Goal: Information Seeking & Learning: Check status

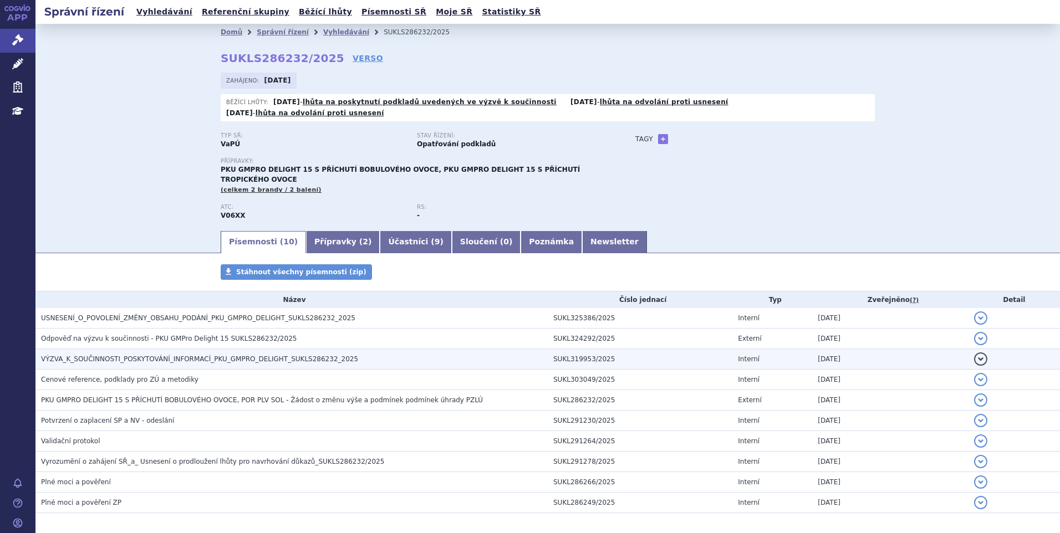
click at [294, 355] on span "VÝZVA_K_SOUČINNOSTI_POSKYTOVÁNÍ_INFORMACÍ_PKU_GMPRO_DELIGHT_SUKLS286232_2025" at bounding box center [199, 359] width 317 height 8
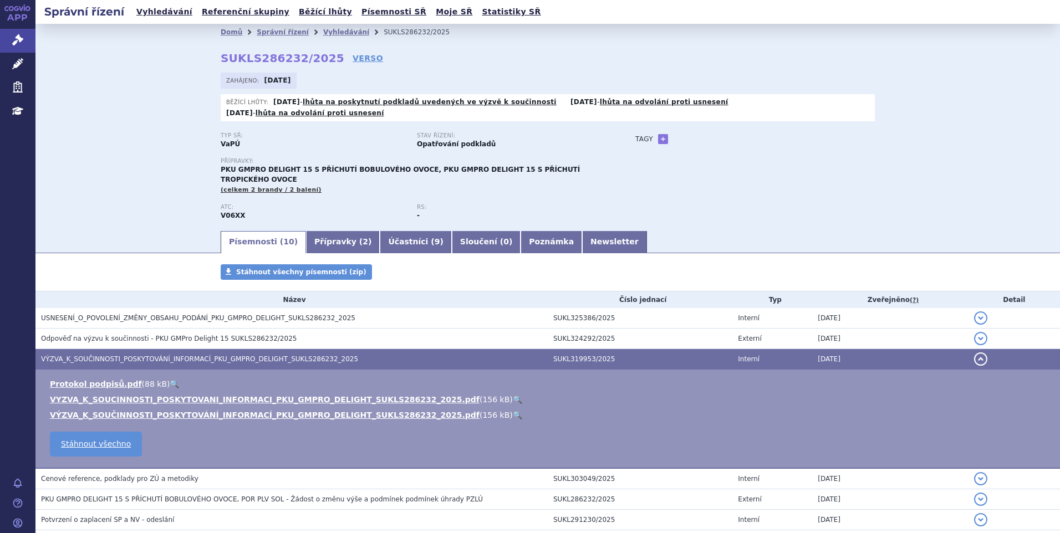
click at [513, 395] on link "🔍" at bounding box center [517, 399] width 9 height 9
click at [974, 353] on button "detail" at bounding box center [980, 359] width 13 height 13
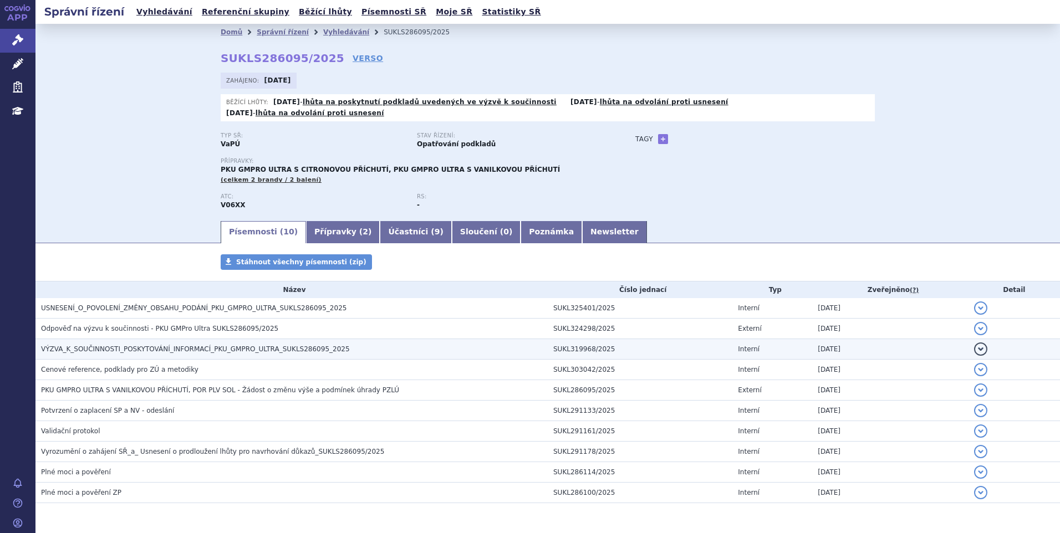
click at [218, 344] on h3 "VÝZVA_K_SOUČINNOSTI_POSKYTOVÁNÍ_INFORMACÍ_PKU_GMPRO_ULTRA_SUKLS286095_2025" at bounding box center [294, 349] width 507 height 11
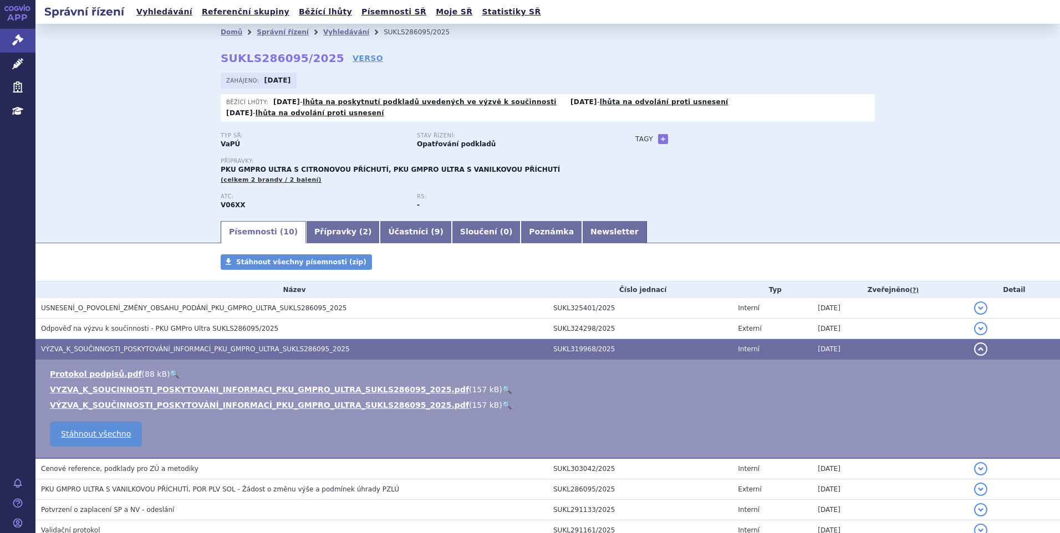
click at [502, 385] on link "🔍" at bounding box center [506, 389] width 9 height 9
click at [974, 343] on button "detail" at bounding box center [980, 349] width 13 height 13
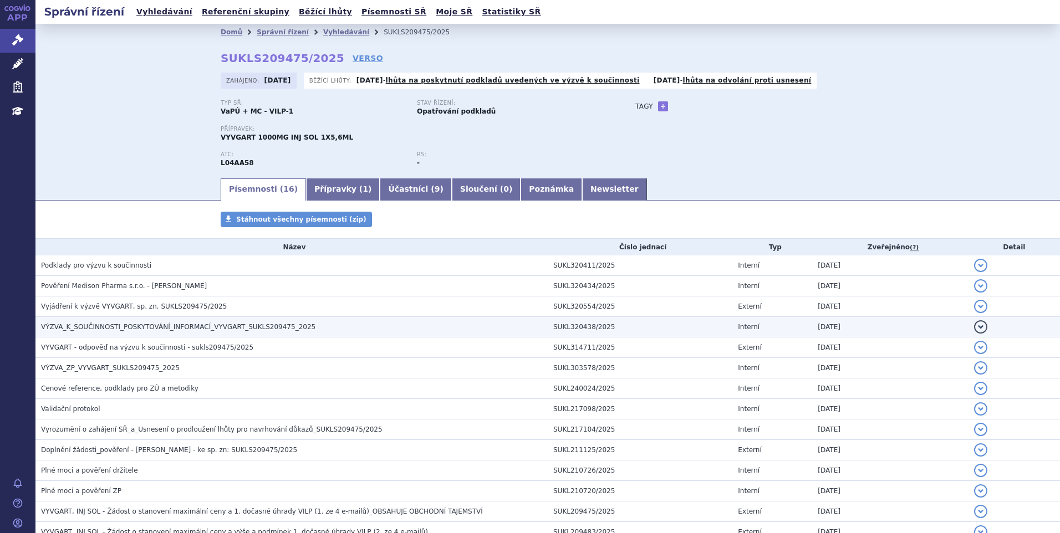
click at [217, 325] on span "VÝZVA_K_SOUČINNOSTI_POSKYTOVÁNÍ_INFORMACÍ_VYVGART_SUKLS209475_2025" at bounding box center [178, 327] width 274 height 8
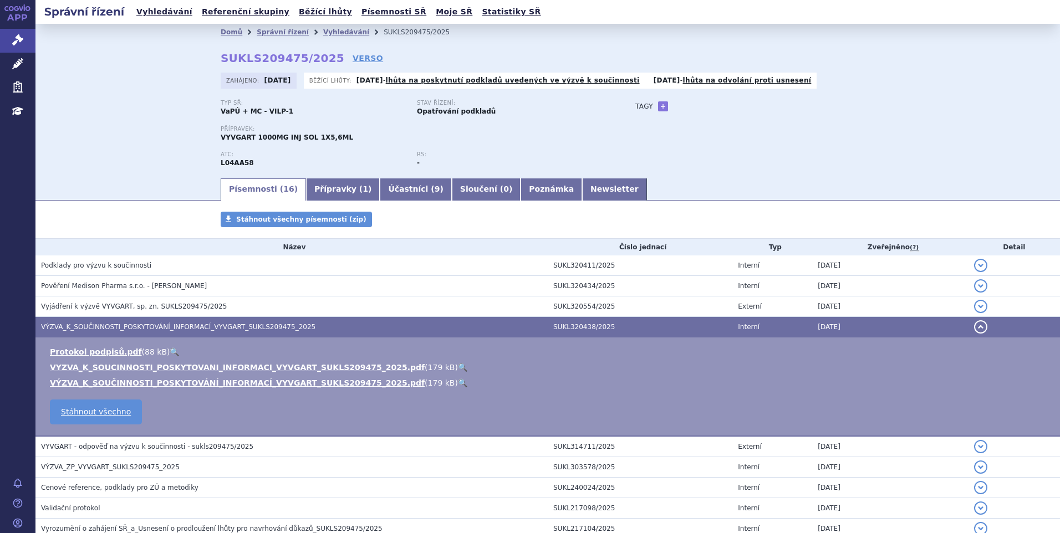
click at [458, 367] on link "🔍" at bounding box center [462, 367] width 9 height 9
click at [974, 330] on button "detail" at bounding box center [980, 327] width 13 height 13
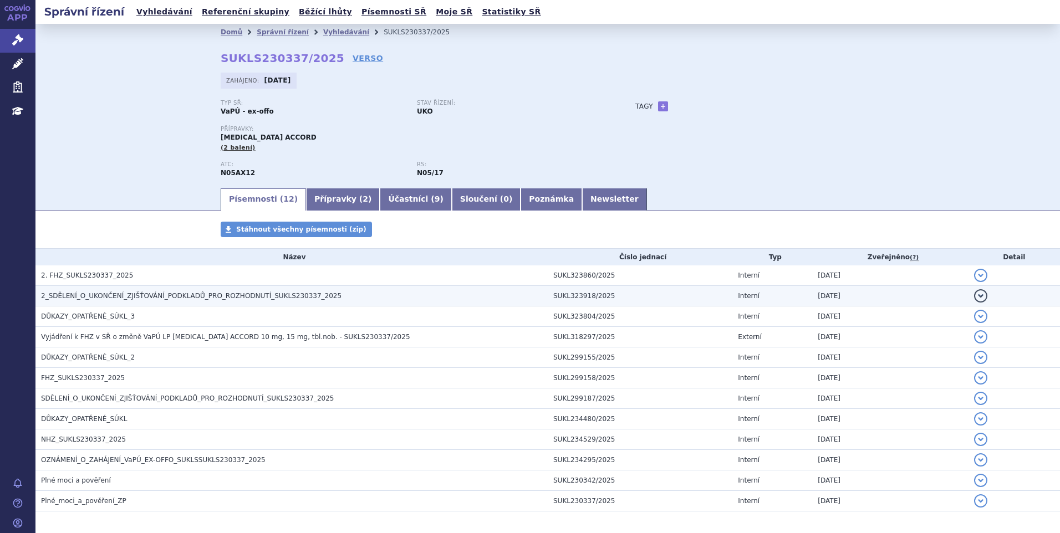
click at [283, 294] on span "2_SDĚLENÍ_O_UKONČENÍ_ZJIŠŤOVÁNÍ_PODKLADŮ_PRO_ROZHODNUTÍ_SUKLS230337_2025" at bounding box center [191, 296] width 301 height 8
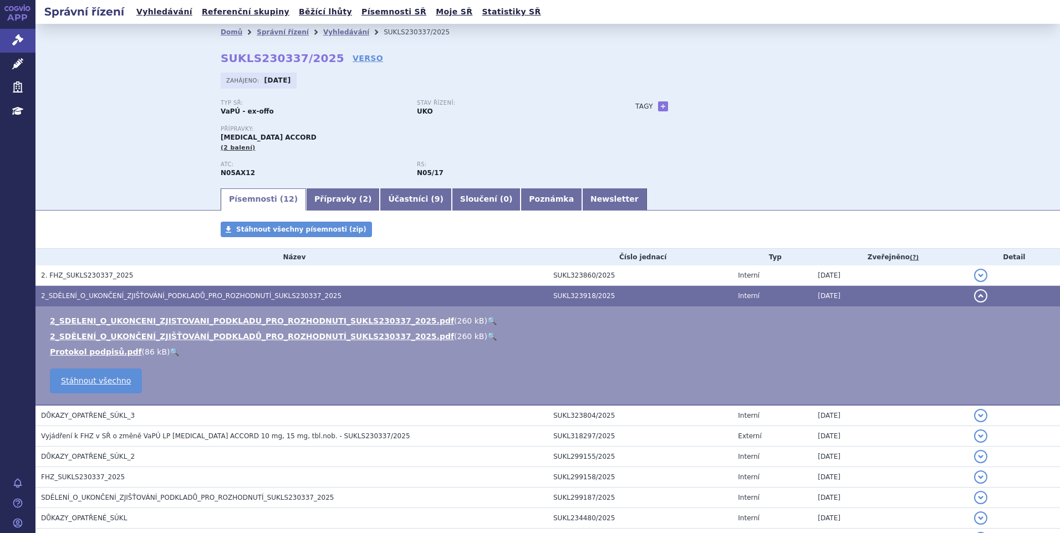
click at [487, 322] on link "🔍" at bounding box center [491, 321] width 9 height 9
click at [974, 298] on button "detail" at bounding box center [980, 295] width 13 height 13
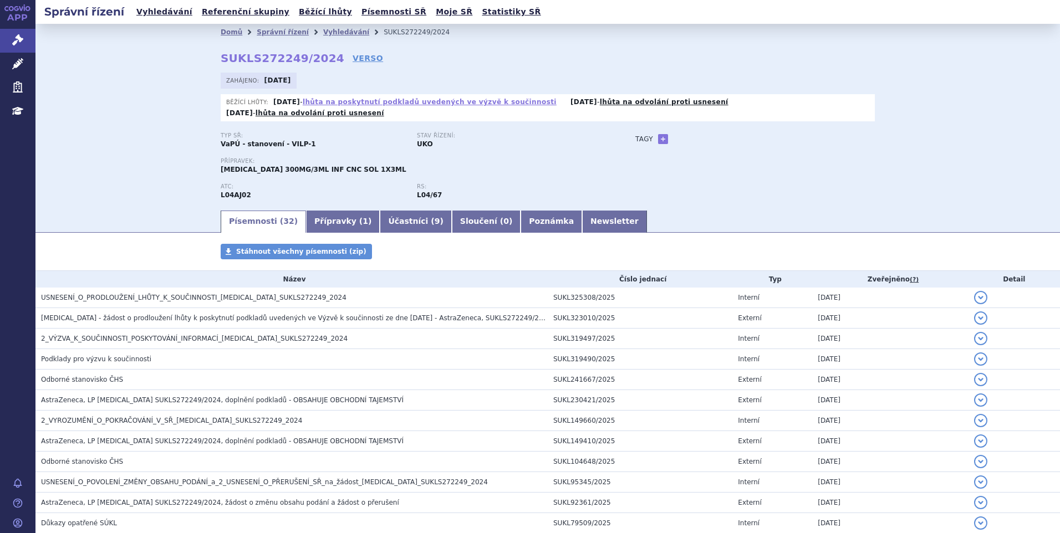
click at [396, 99] on link "lhůta na poskytnutí podkladů uvedených ve výzvě k součinnosti" at bounding box center [430, 102] width 254 height 8
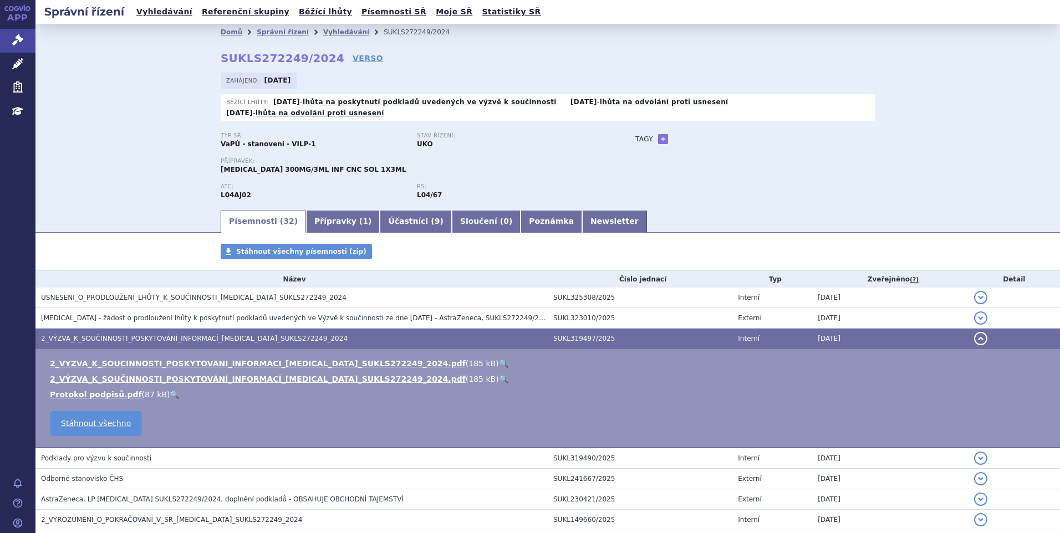
drag, startPoint x: 976, startPoint y: 333, endPoint x: 938, endPoint y: 327, distance: 38.7
click at [976, 332] on button "detail" at bounding box center [980, 338] width 13 height 13
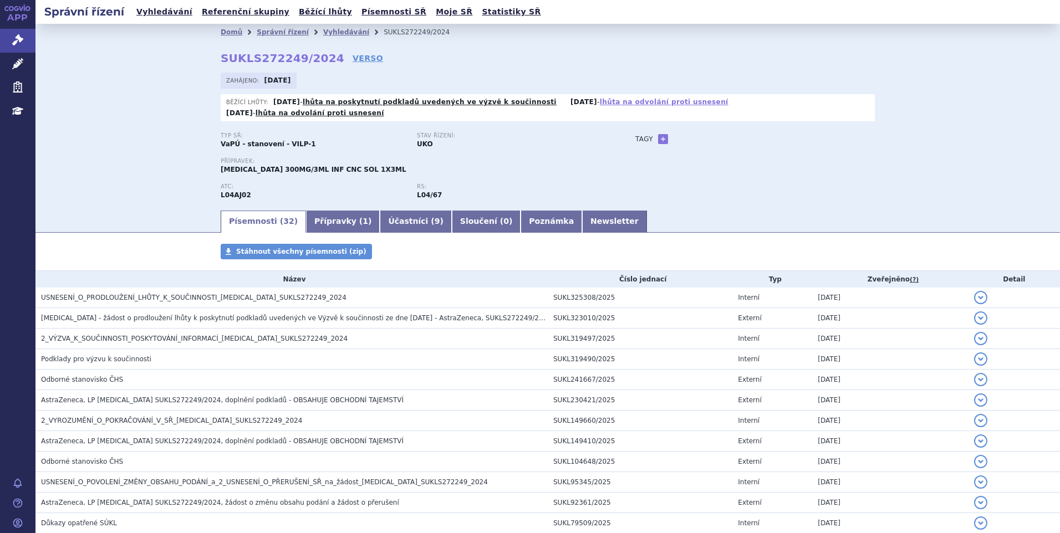
click at [623, 102] on link "lhůta na odvolání proti usnesení" at bounding box center [664, 102] width 129 height 8
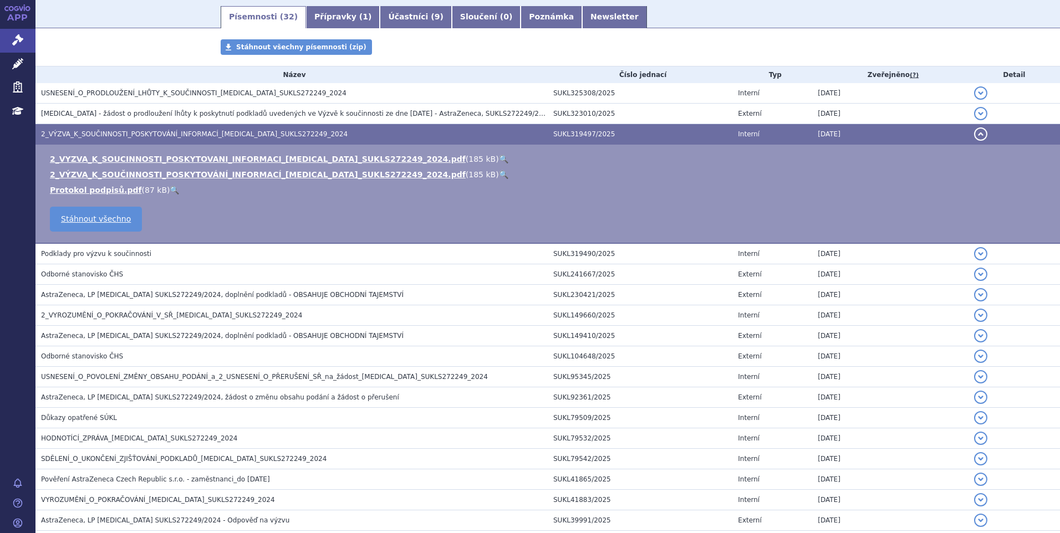
scroll to position [318, 0]
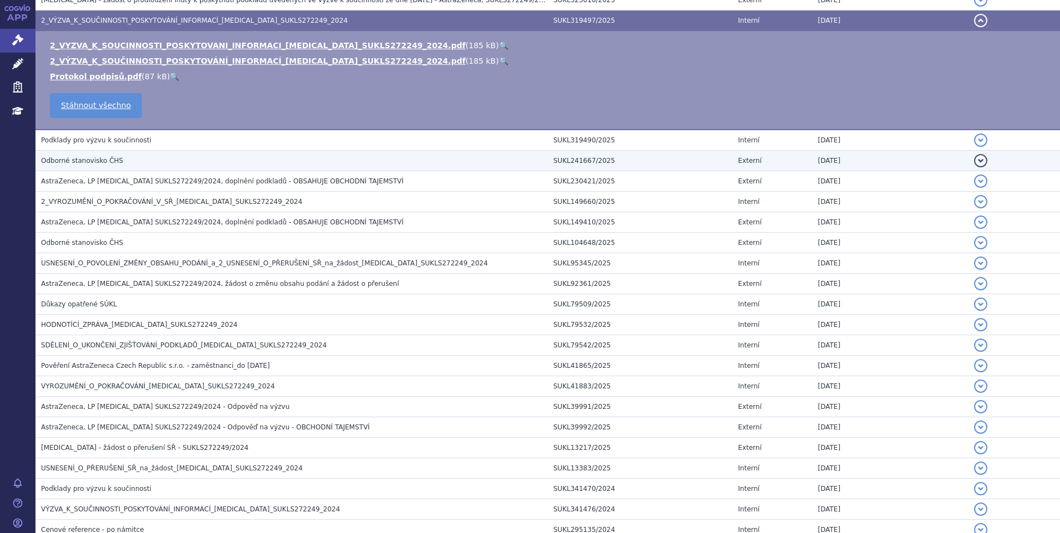
drag, startPoint x: 970, startPoint y: 10, endPoint x: 962, endPoint y: 44, distance: 34.8
click at [974, 14] on button "detail" at bounding box center [980, 20] width 13 height 13
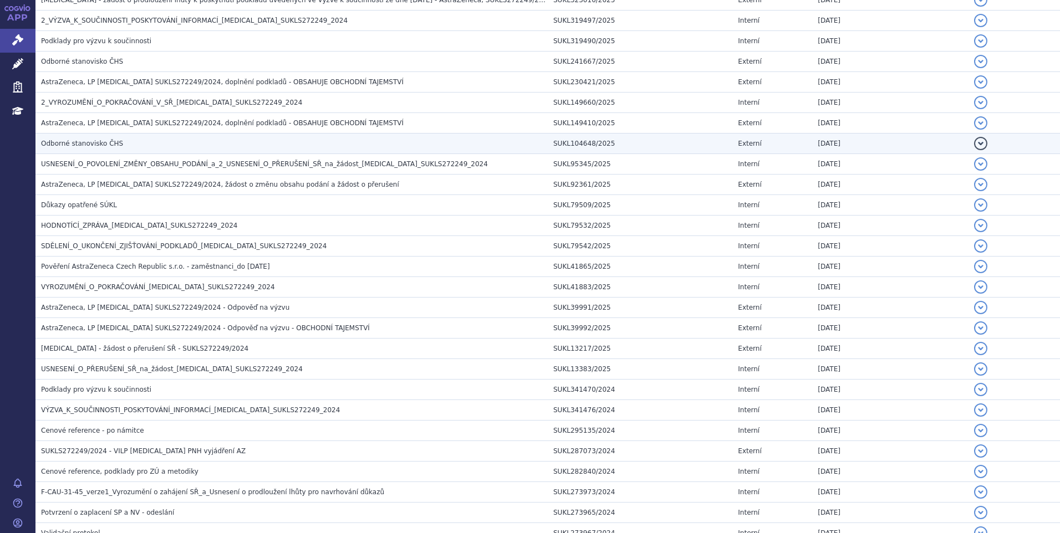
scroll to position [0, 0]
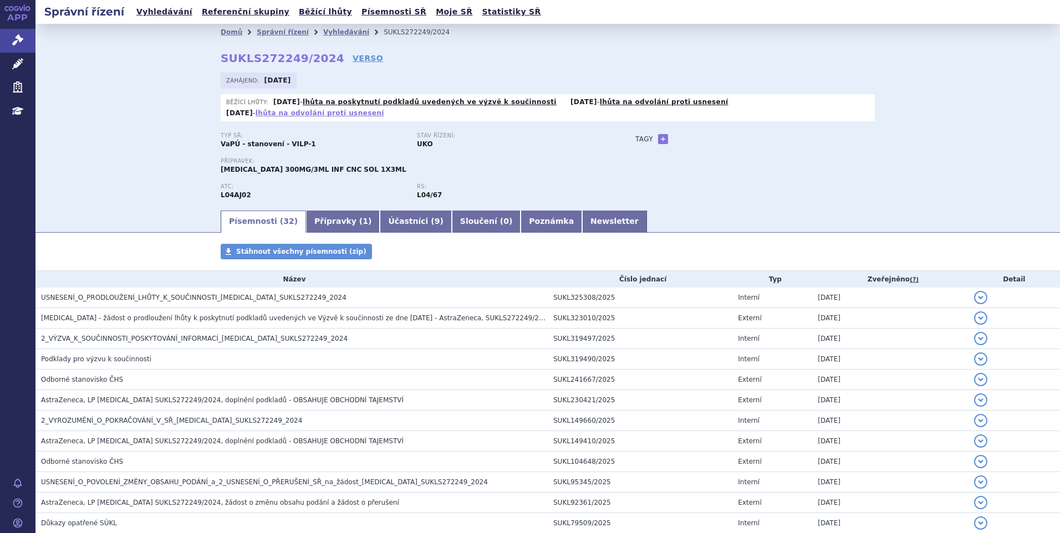
click at [384, 109] on link "lhůta na odvolání proti usnesení" at bounding box center [320, 113] width 129 height 8
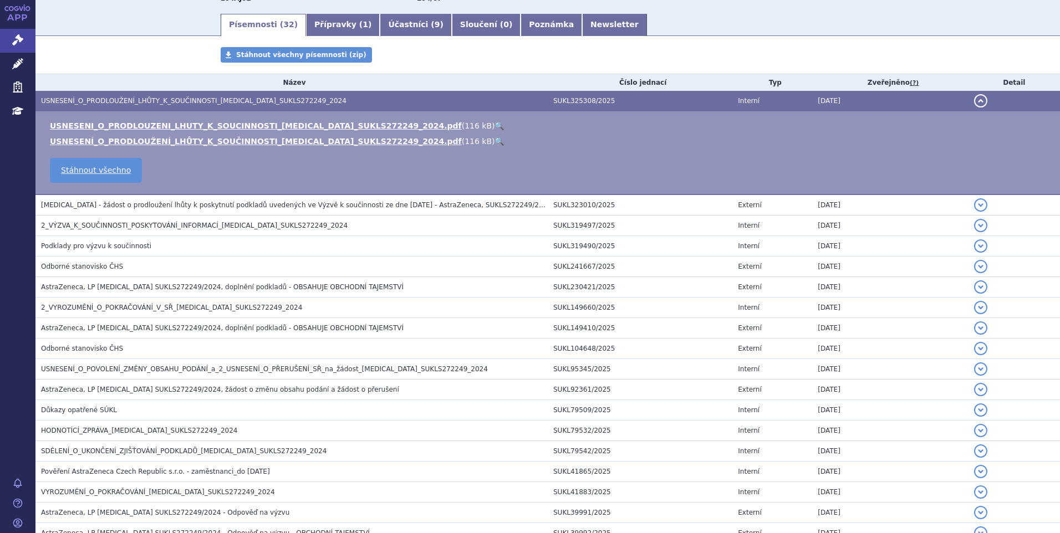
scroll to position [277, 0]
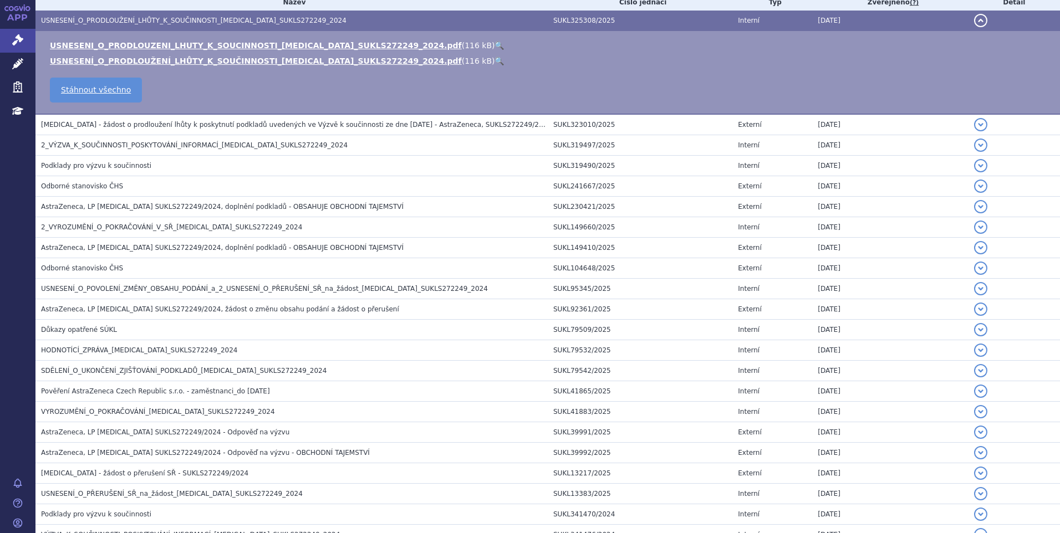
click at [974, 14] on button "detail" at bounding box center [980, 20] width 13 height 13
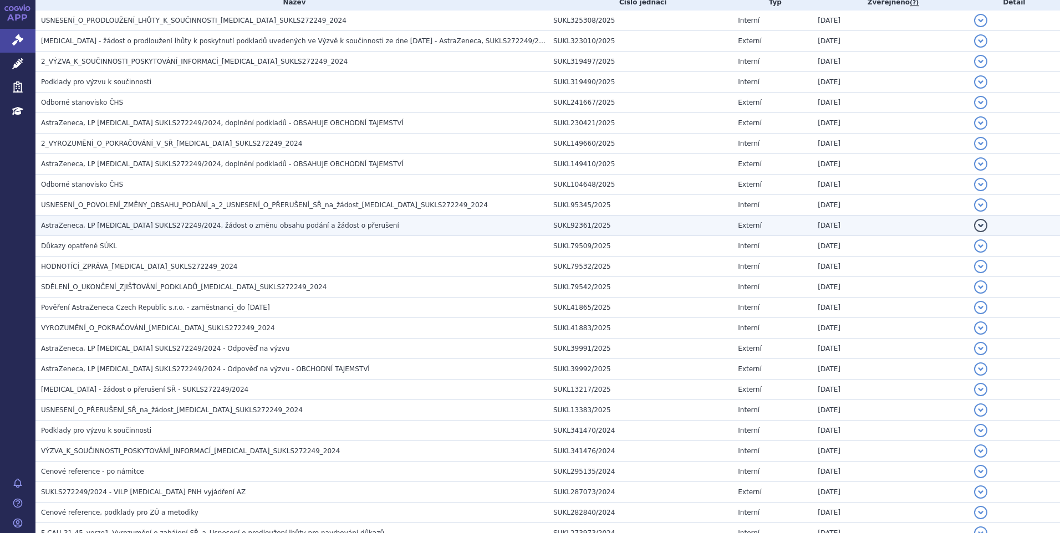
scroll to position [0, 0]
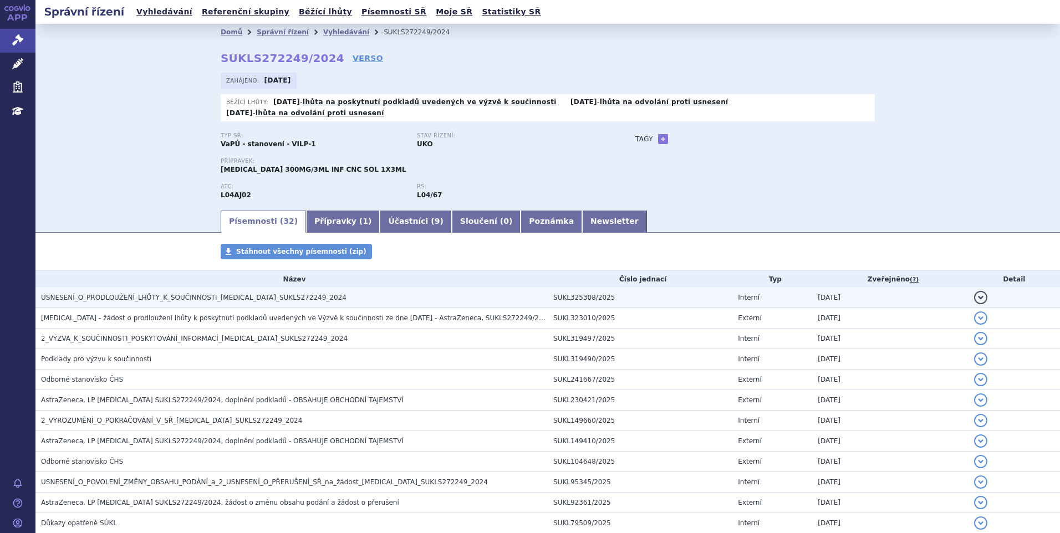
click at [223, 294] on span "USNESENÍ_O_PRODLOUŽENÍ_LHŮTY_K_SOUČINNOSTI_ULTOMIRIS_SUKLS272249_2024" at bounding box center [194, 298] width 306 height 8
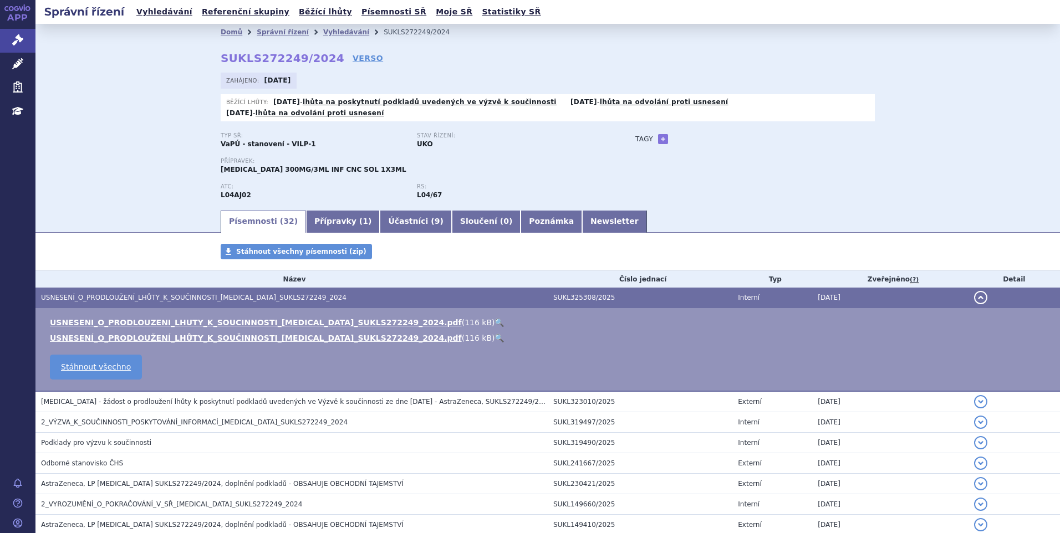
click at [495, 318] on link "🔍" at bounding box center [499, 322] width 9 height 9
click at [974, 291] on button "detail" at bounding box center [980, 297] width 13 height 13
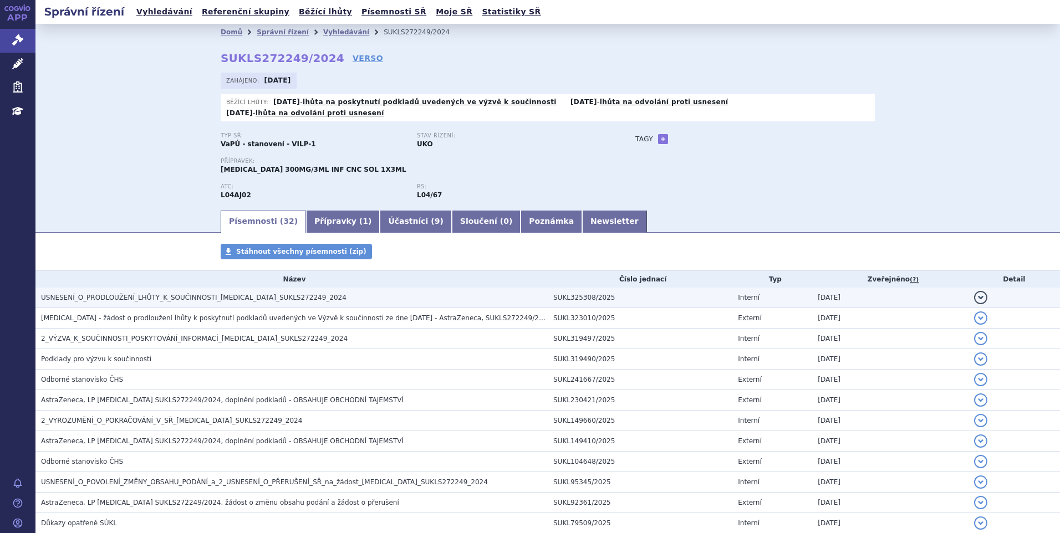
click at [199, 294] on span "USNESENÍ_O_PRODLOUŽENÍ_LHŮTY_K_SOUČINNOSTI_ULTOMIRIS_SUKLS272249_2024" at bounding box center [194, 298] width 306 height 8
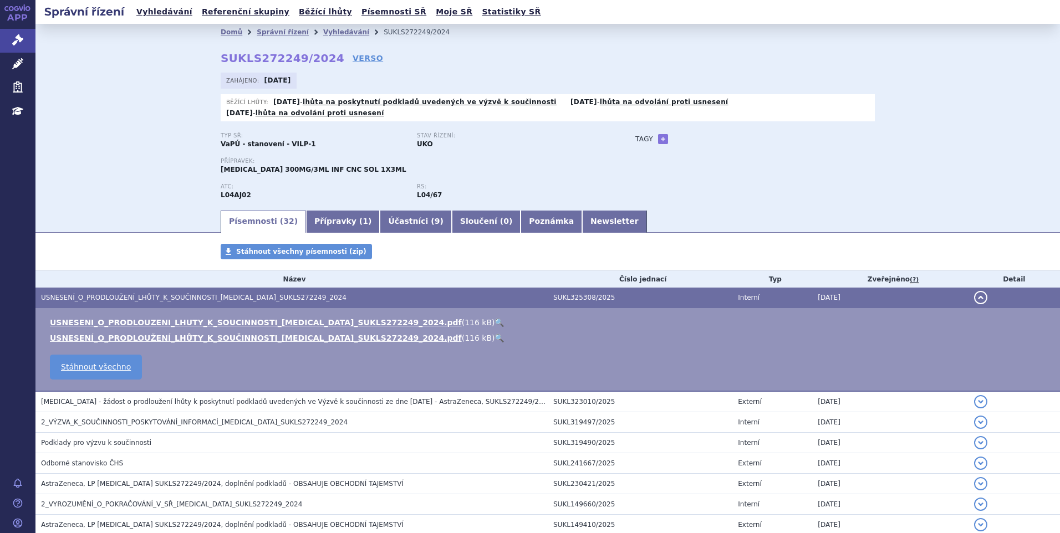
click at [495, 318] on link "🔍" at bounding box center [499, 322] width 9 height 9
click at [974, 291] on button "detail" at bounding box center [980, 297] width 13 height 13
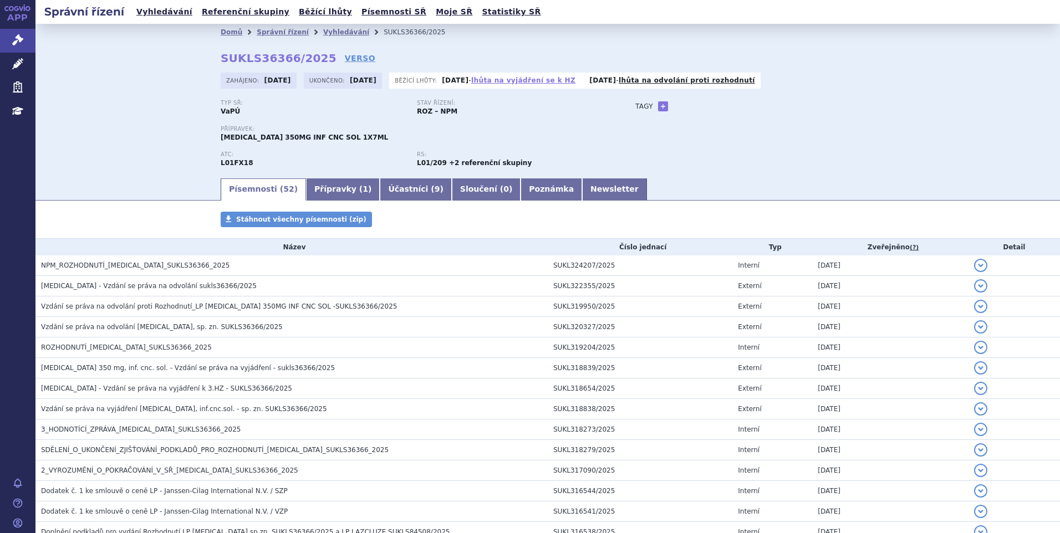
click at [510, 80] on link "lhůta na vyjádření se k HZ" at bounding box center [523, 81] width 104 height 8
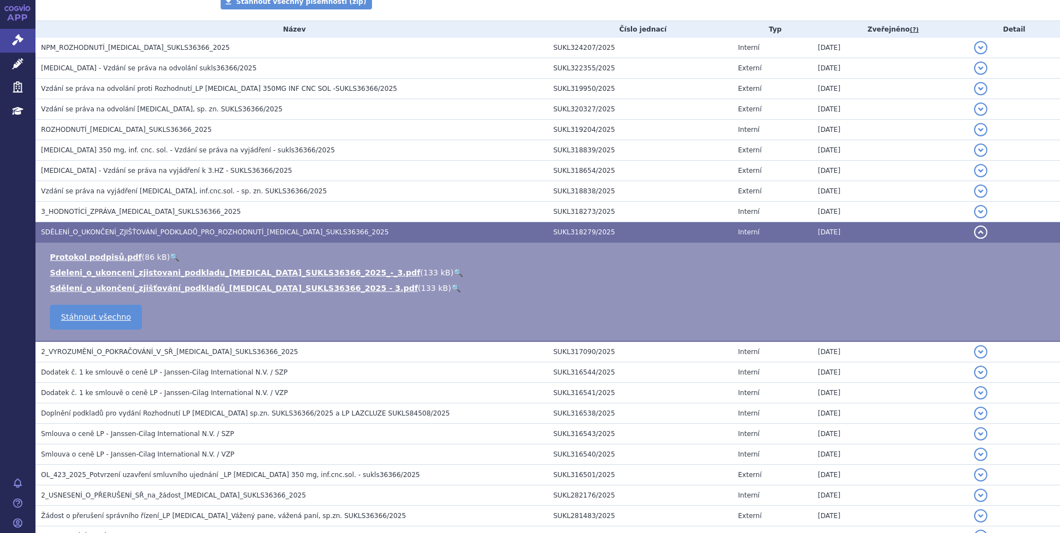
scroll to position [440, 0]
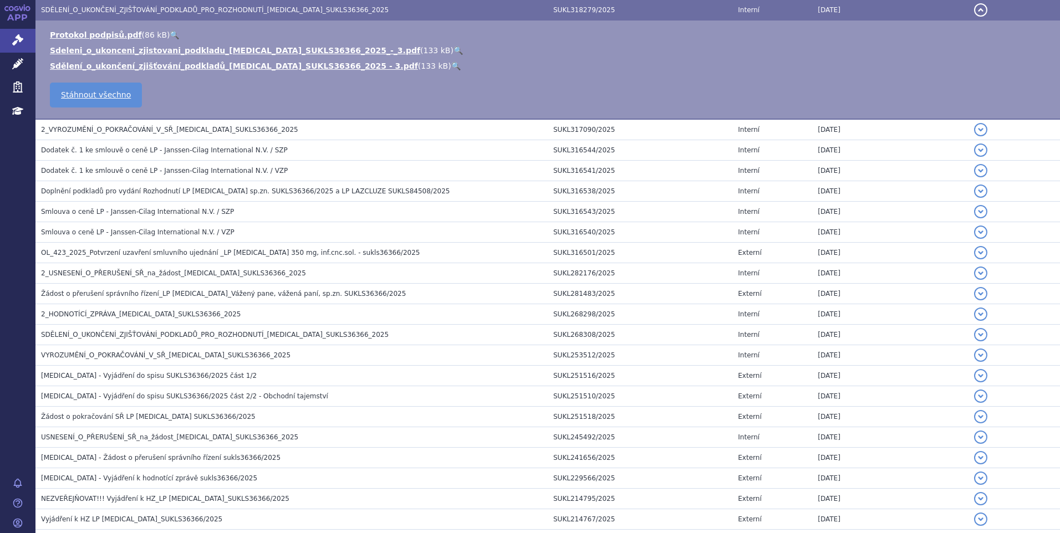
click at [974, 10] on button "detail" at bounding box center [980, 9] width 13 height 13
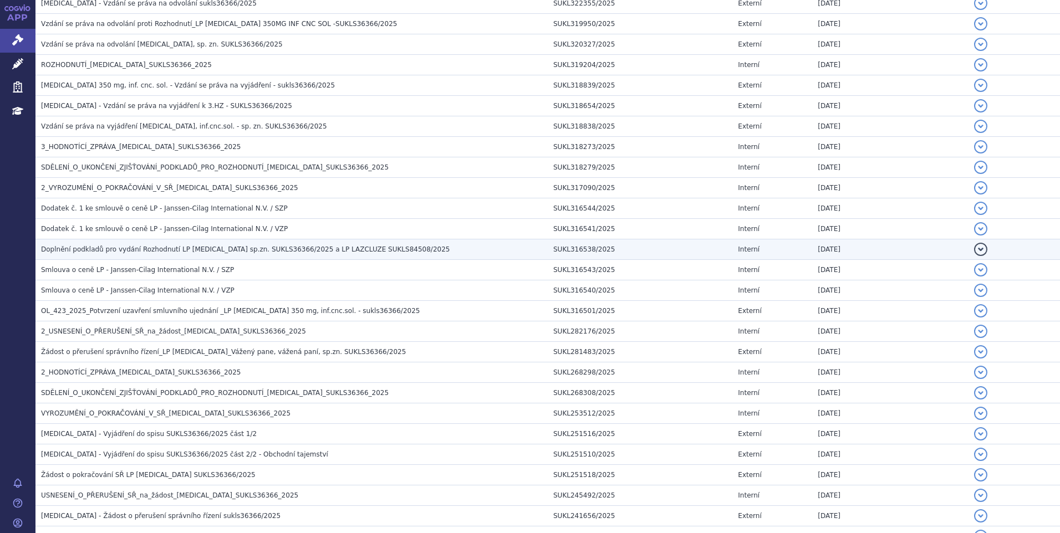
scroll to position [0, 0]
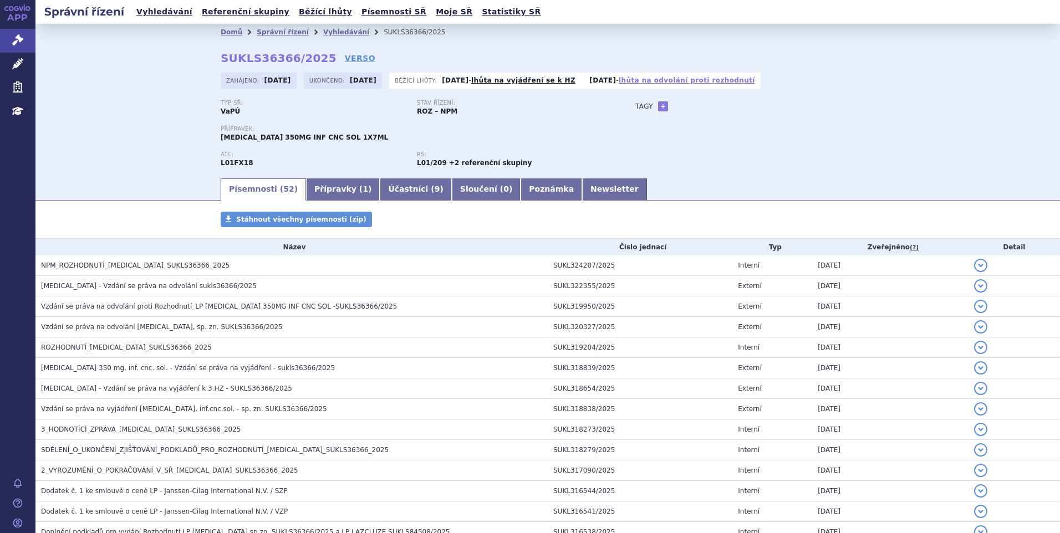
click at [706, 84] on link "lhůta na odvolání proti rozhodnutí" at bounding box center [687, 81] width 136 height 8
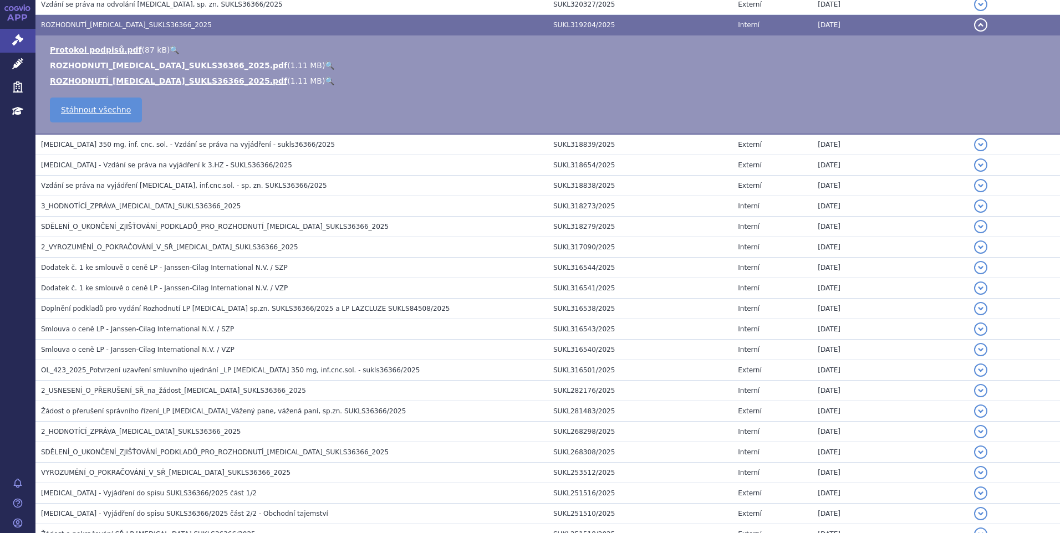
scroll to position [338, 0]
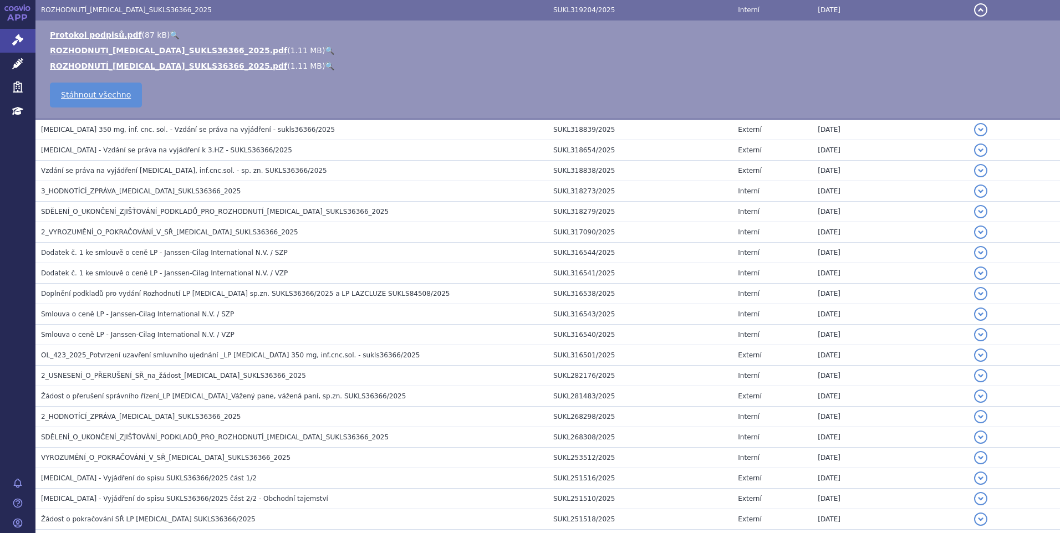
click at [974, 11] on button "detail" at bounding box center [980, 9] width 13 height 13
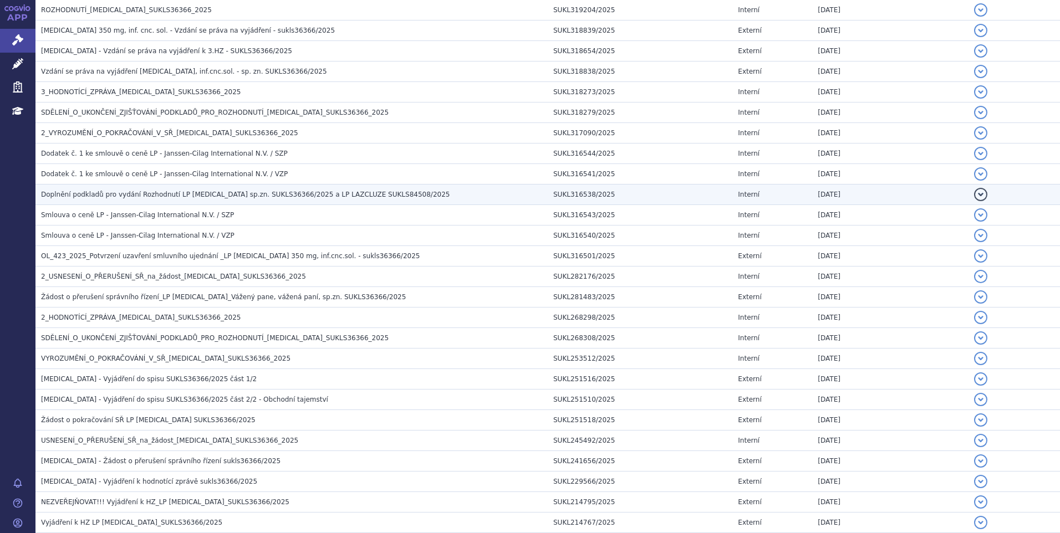
scroll to position [0, 0]
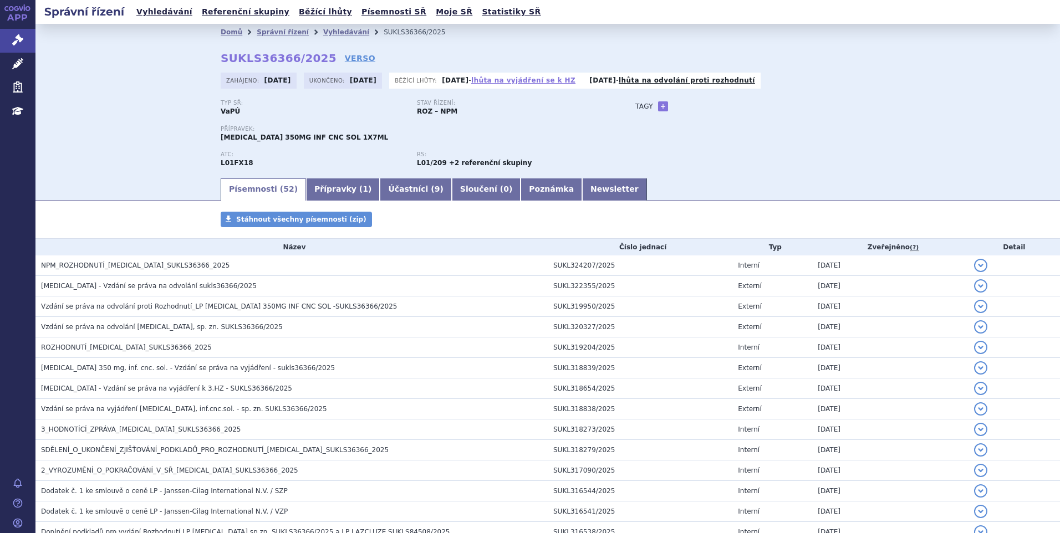
click at [546, 82] on link "lhůta na vyjádření se k HZ" at bounding box center [523, 81] width 104 height 8
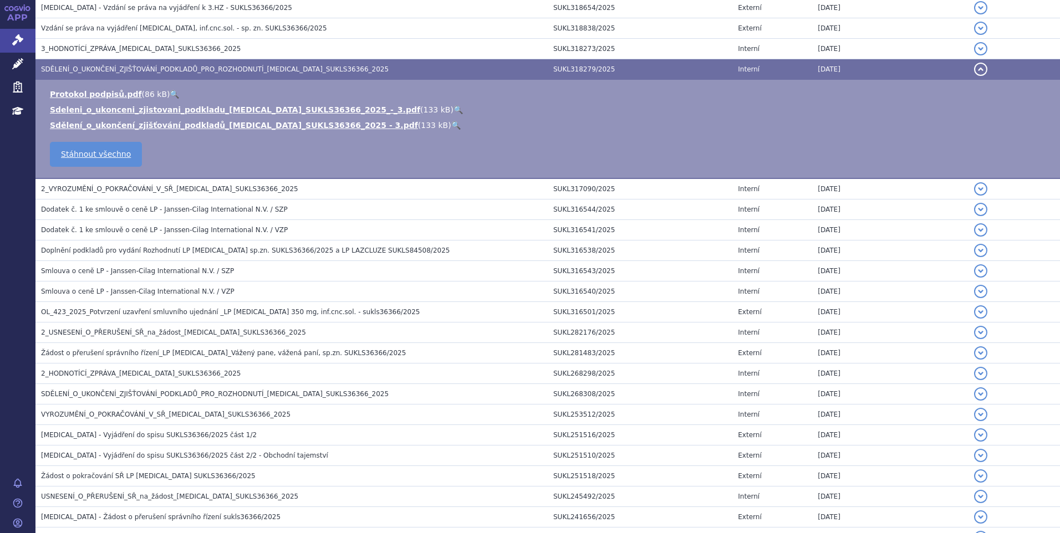
scroll to position [440, 0]
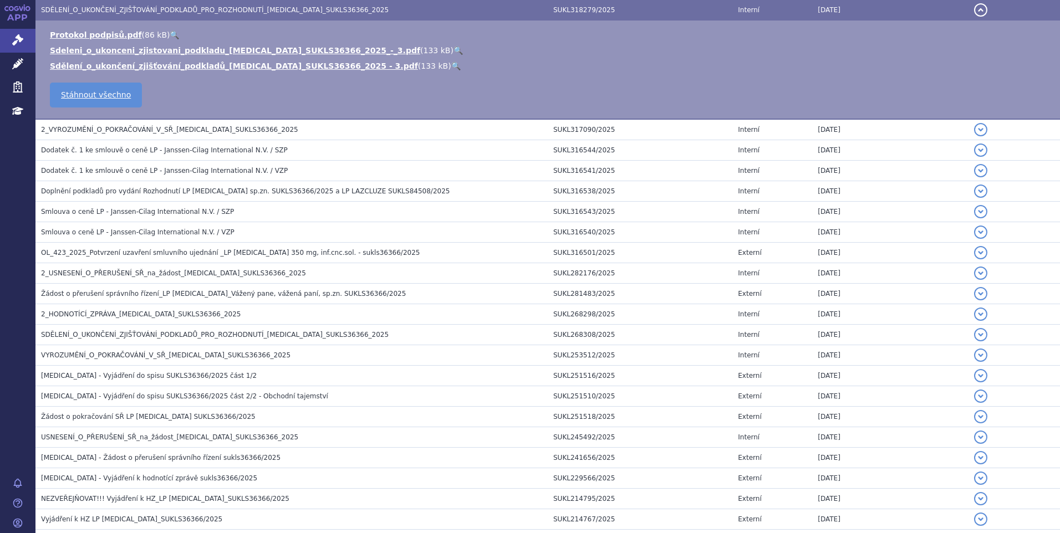
click at [974, 9] on button "detail" at bounding box center [980, 9] width 13 height 13
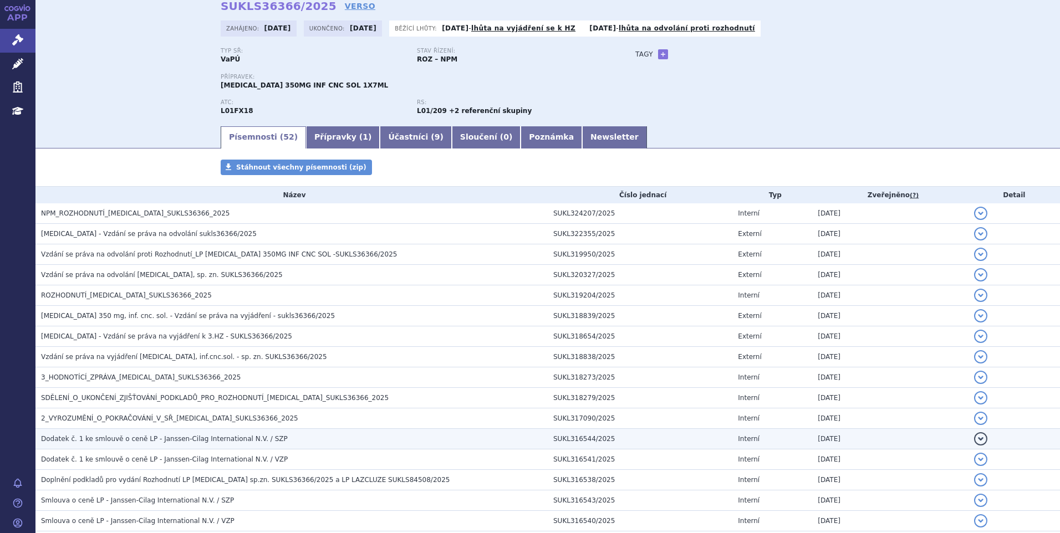
scroll to position [0, 0]
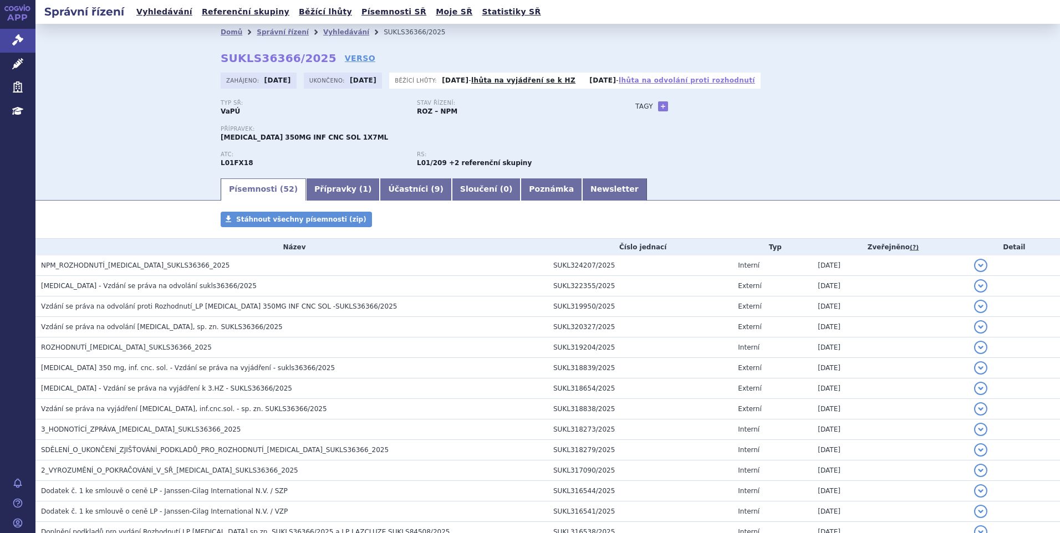
click at [705, 79] on link "lhůta na odvolání proti rozhodnutí" at bounding box center [687, 81] width 136 height 8
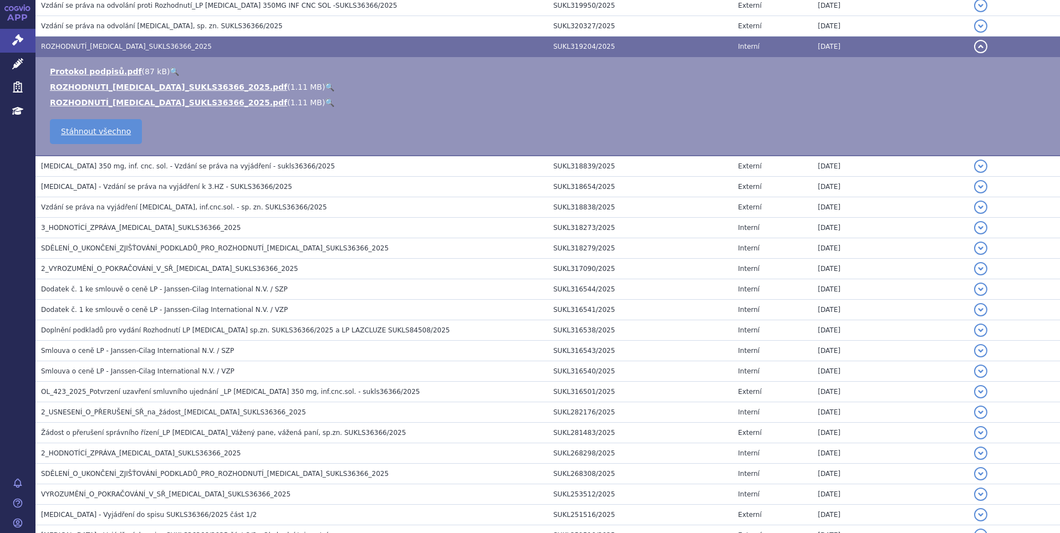
scroll to position [338, 0]
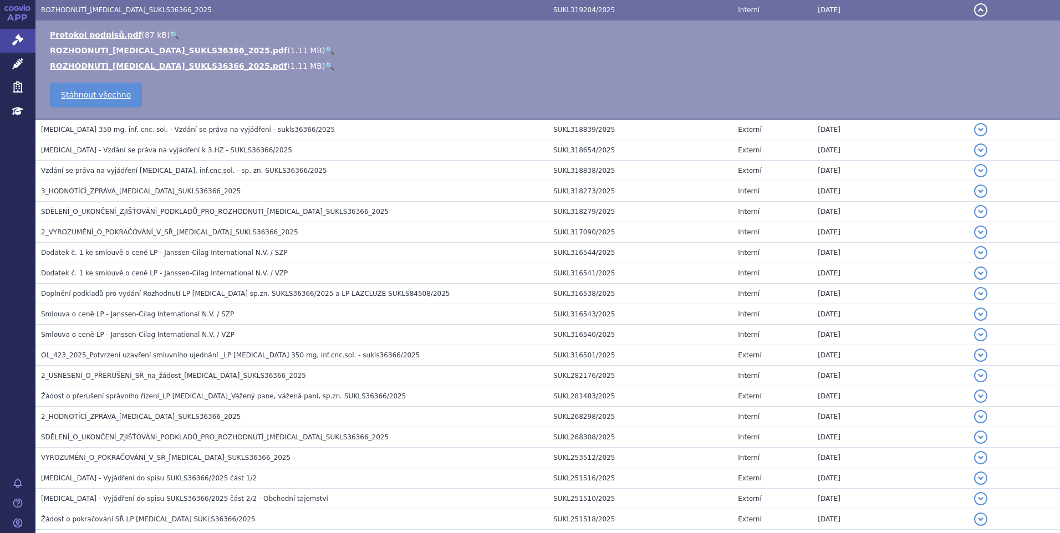
click at [974, 11] on button "detail" at bounding box center [980, 9] width 13 height 13
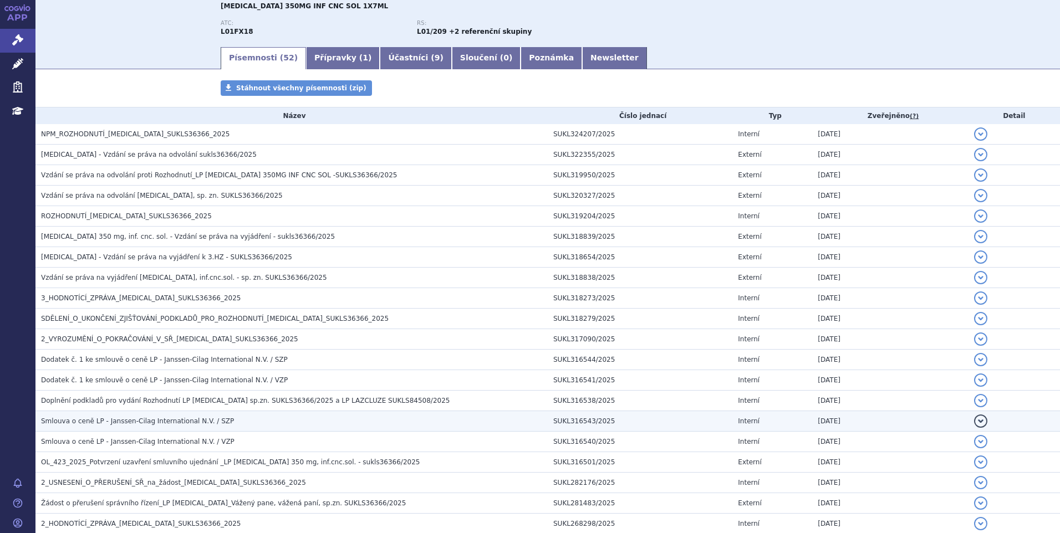
scroll to position [0, 0]
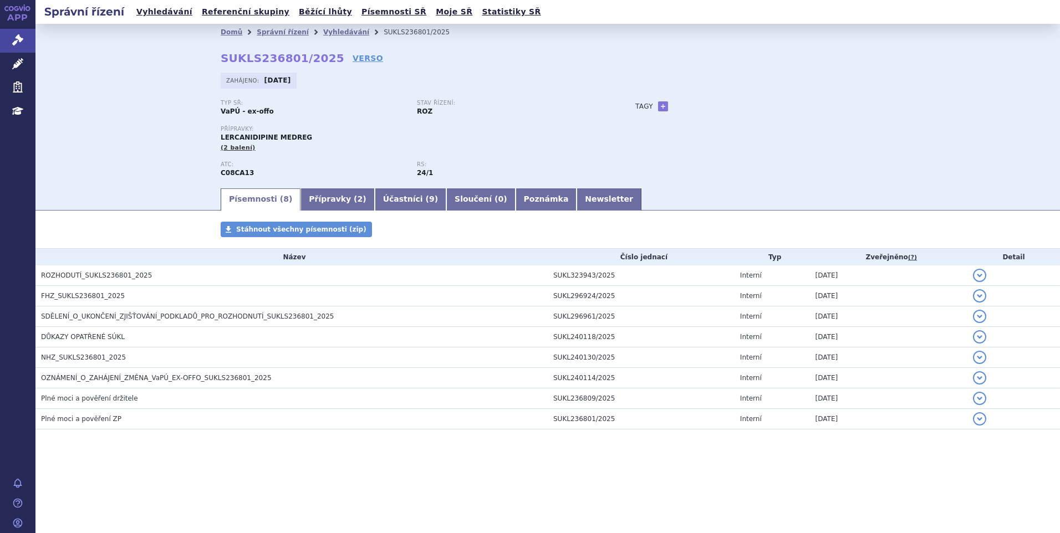
click at [764, 150] on div "Typ SŘ: VaPÚ - ex-offo Stav řízení: ROZ Přípravky: LERCANIDIPINE MEDREG (2 bale…" at bounding box center [548, 143] width 654 height 87
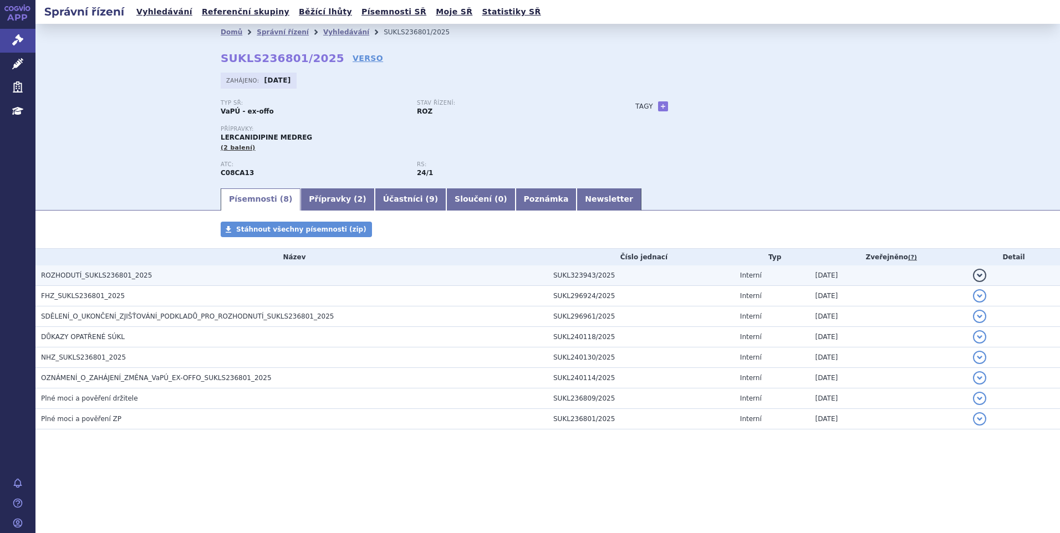
click at [414, 279] on h3 "ROZHODUTÍ_SUKLS236801_2025" at bounding box center [294, 275] width 507 height 11
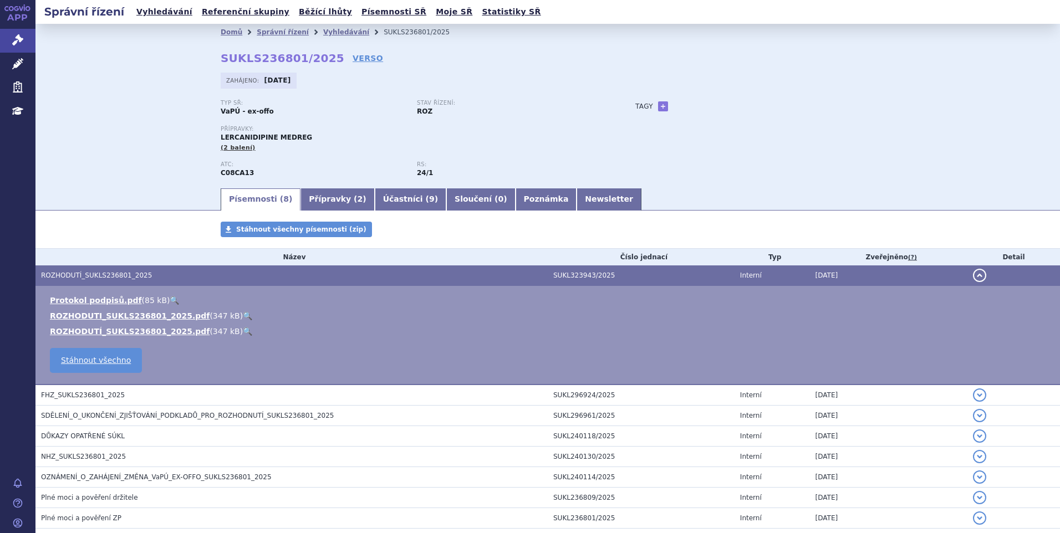
click at [243, 315] on link "🔍" at bounding box center [247, 316] width 9 height 9
click at [775, 171] on div "Typ SŘ: VaPÚ - ex-offo Stav řízení: ROZ Přípravky: LERCANIDIPINE MEDREG (2 bale…" at bounding box center [548, 143] width 654 height 87
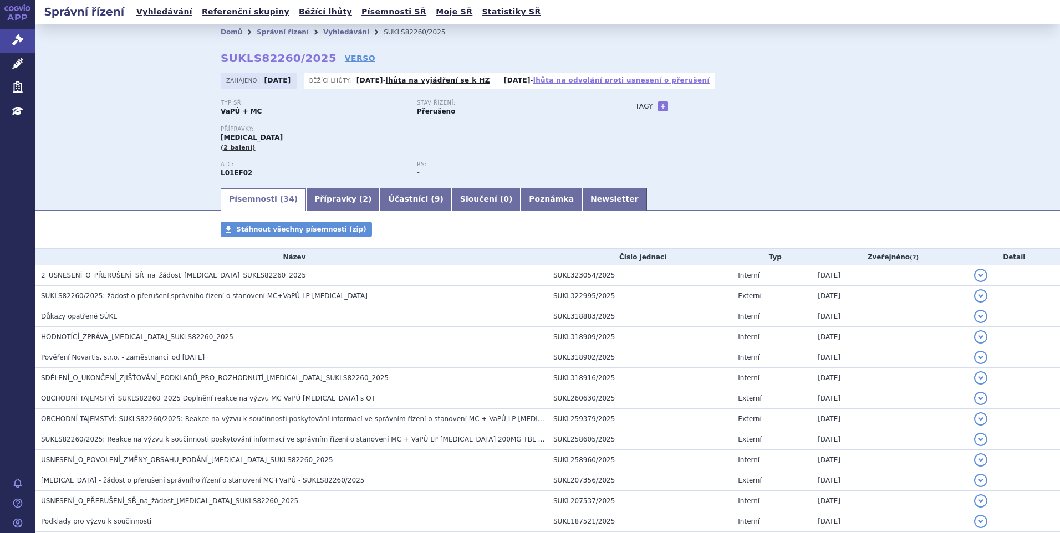
click at [642, 81] on link "lhůta na odvolání proti usnesení o přerušení" at bounding box center [621, 81] width 176 height 8
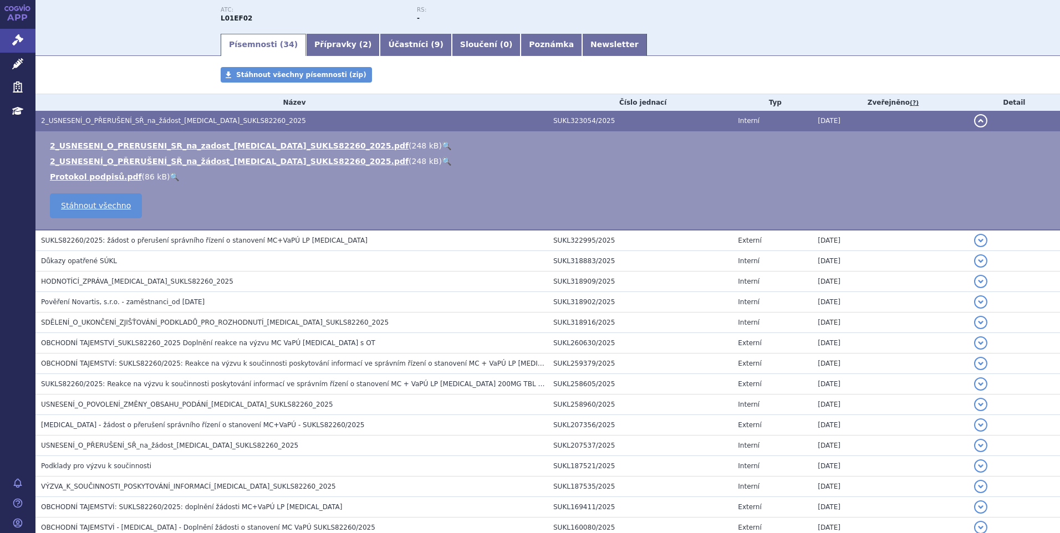
scroll to position [266, 0]
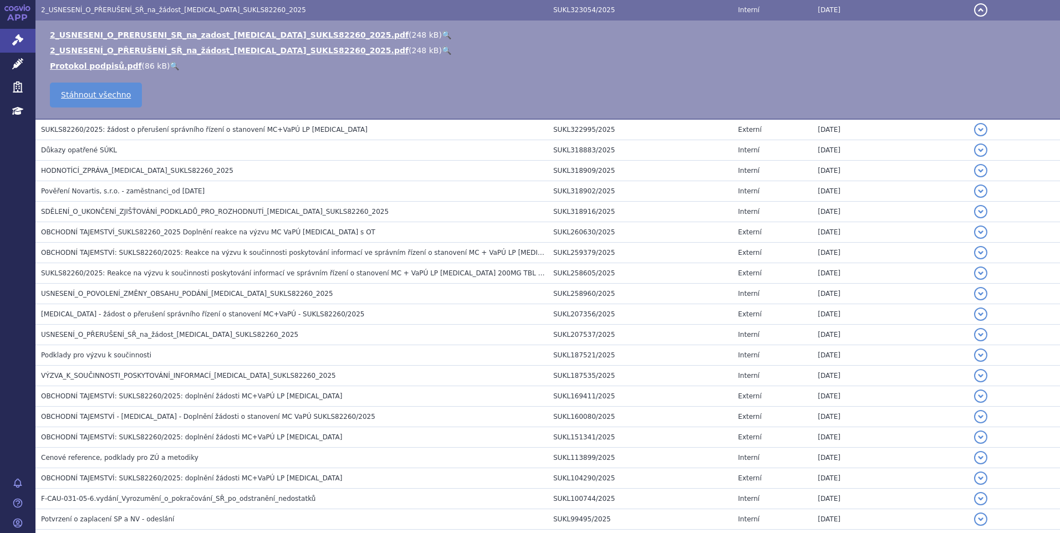
click at [974, 12] on button "detail" at bounding box center [980, 9] width 13 height 13
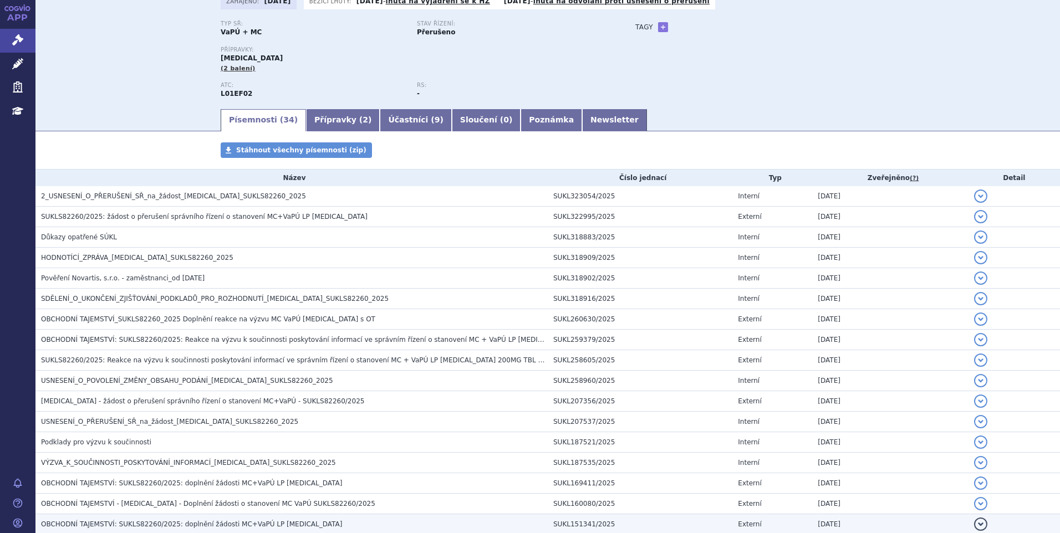
scroll to position [0, 0]
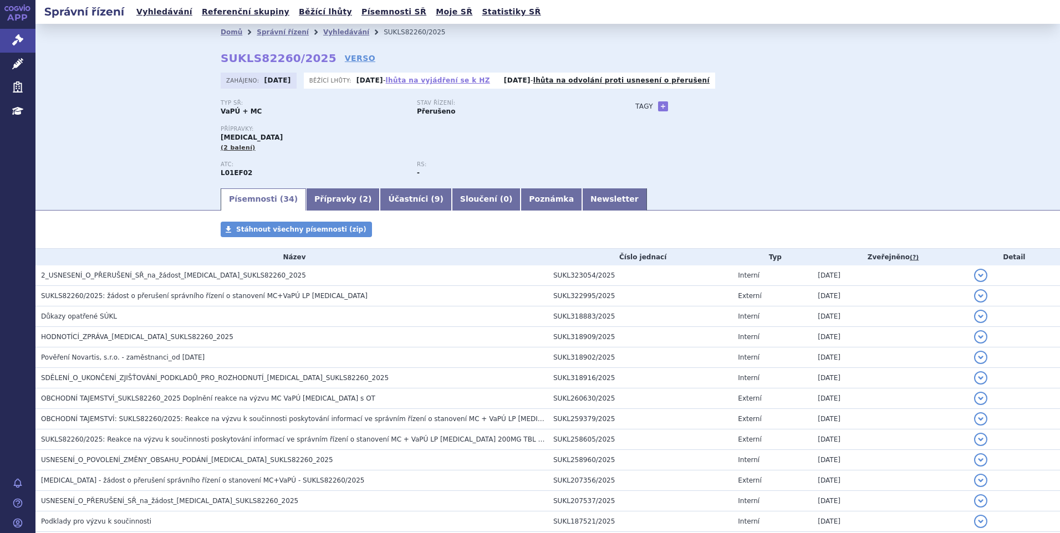
click at [423, 80] on link "lhůta na vyjádření se k HZ" at bounding box center [438, 81] width 104 height 8
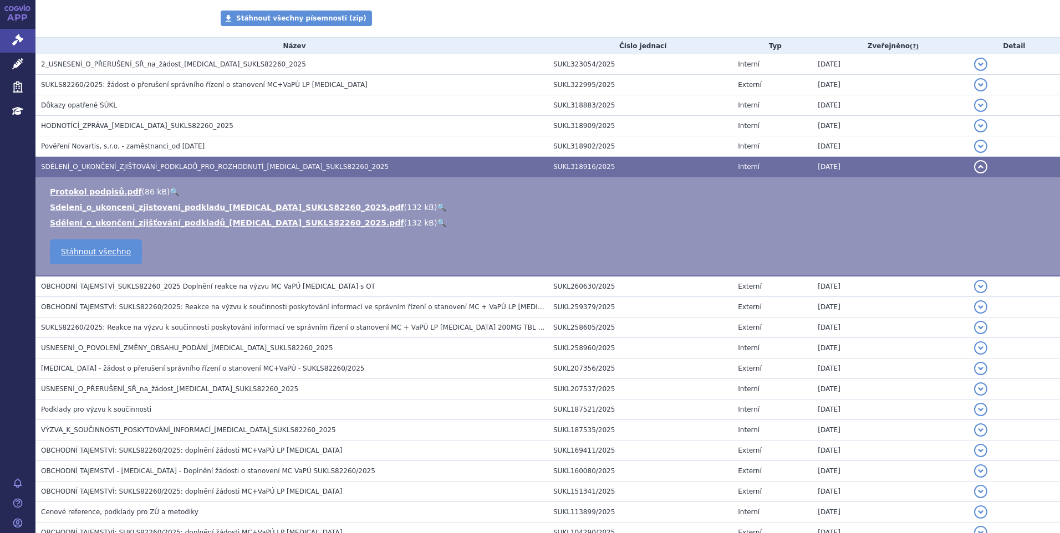
scroll to position [368, 0]
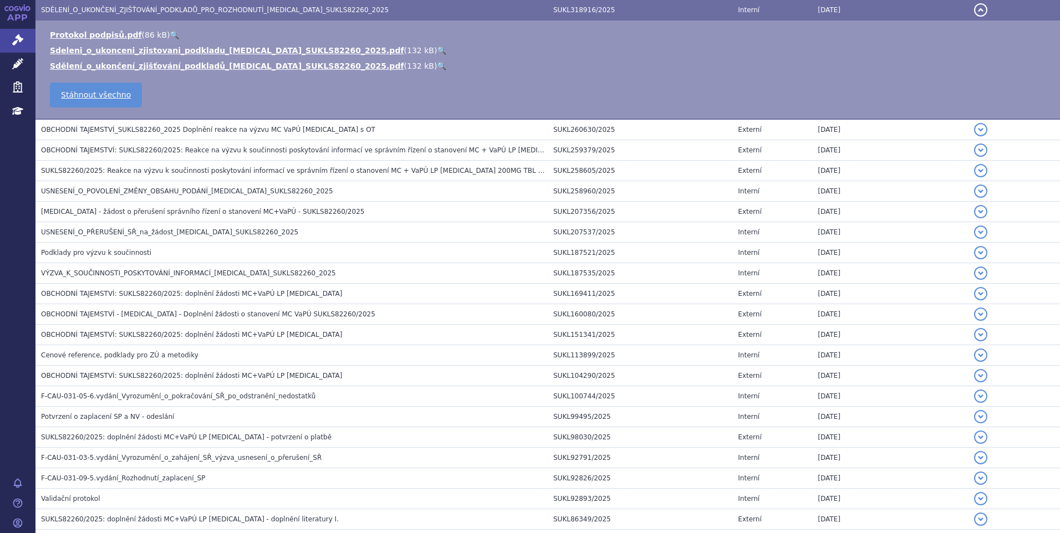
click at [974, 9] on button "detail" at bounding box center [980, 9] width 13 height 13
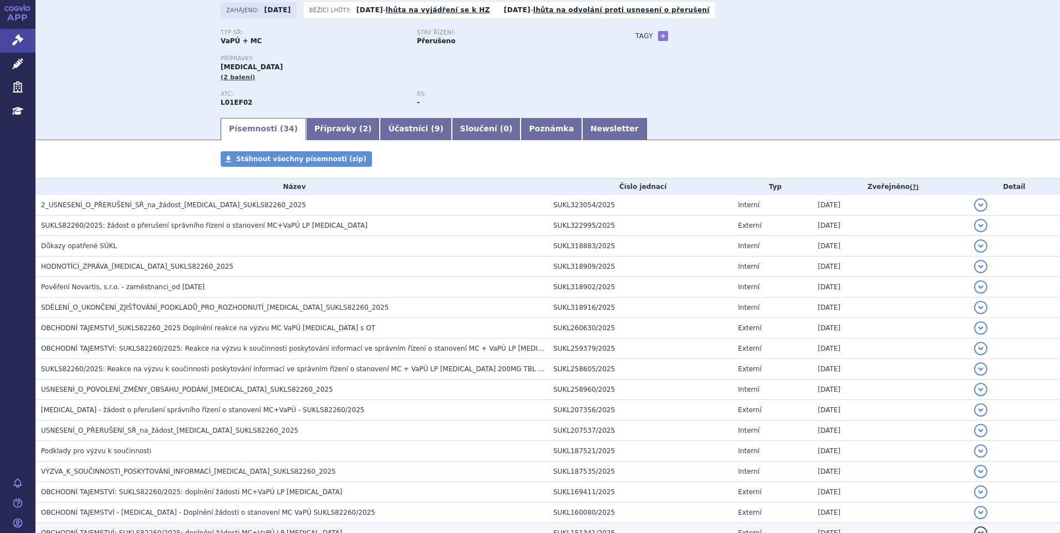
scroll to position [0, 0]
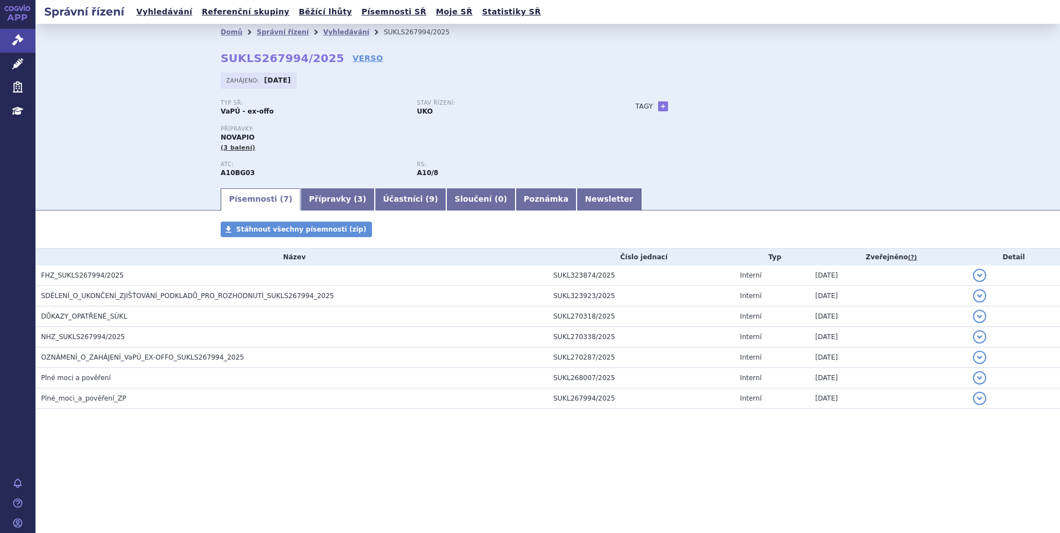
click at [696, 147] on div "Typ SŘ: VaPÚ - ex-offo Stav řízení: UKO Přípravky: [GEOGRAPHIC_DATA] (3 balení)…" at bounding box center [548, 143] width 654 height 87
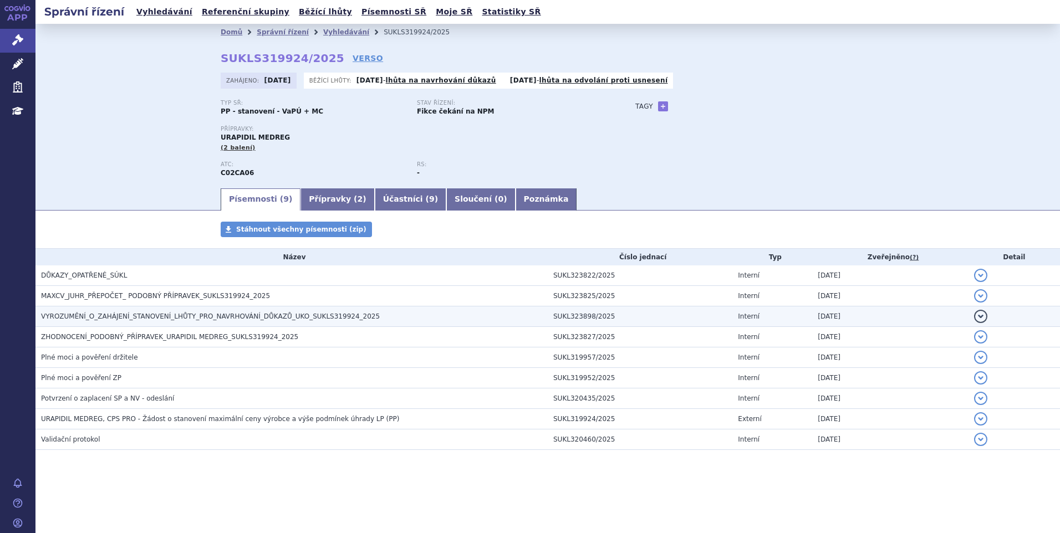
click at [271, 322] on h3 "VYROZUMĚNÍ_O_ZAHÁJENÍ_STANOVENÍ_LHŮTY_PRO_NAVRHOVÁNÍ_DŮKAZŮ_UKO_SUKLS319924_2025" at bounding box center [294, 316] width 507 height 11
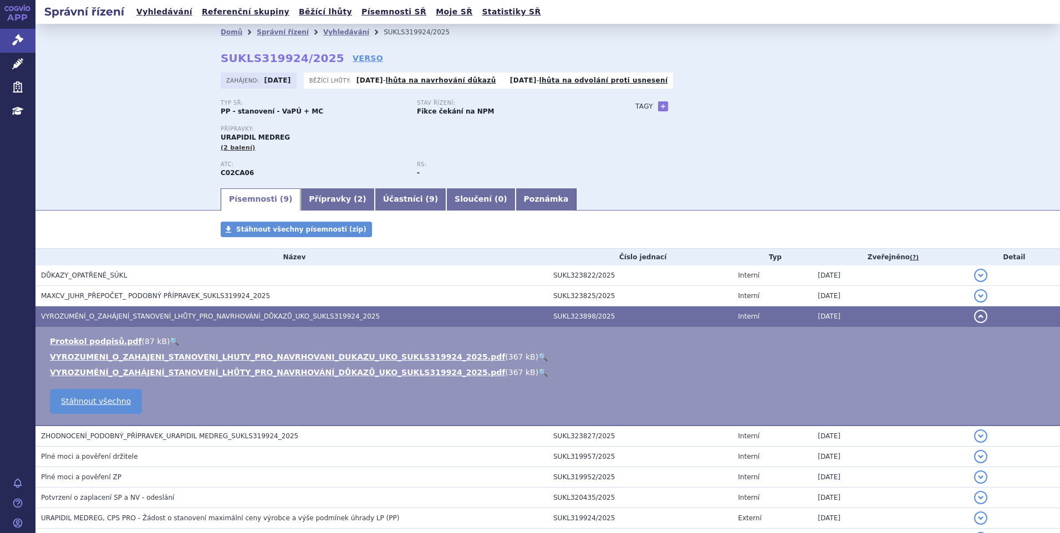
click at [538, 358] on link "🔍" at bounding box center [542, 357] width 9 height 9
click at [974, 316] on button "detail" at bounding box center [980, 316] width 13 height 13
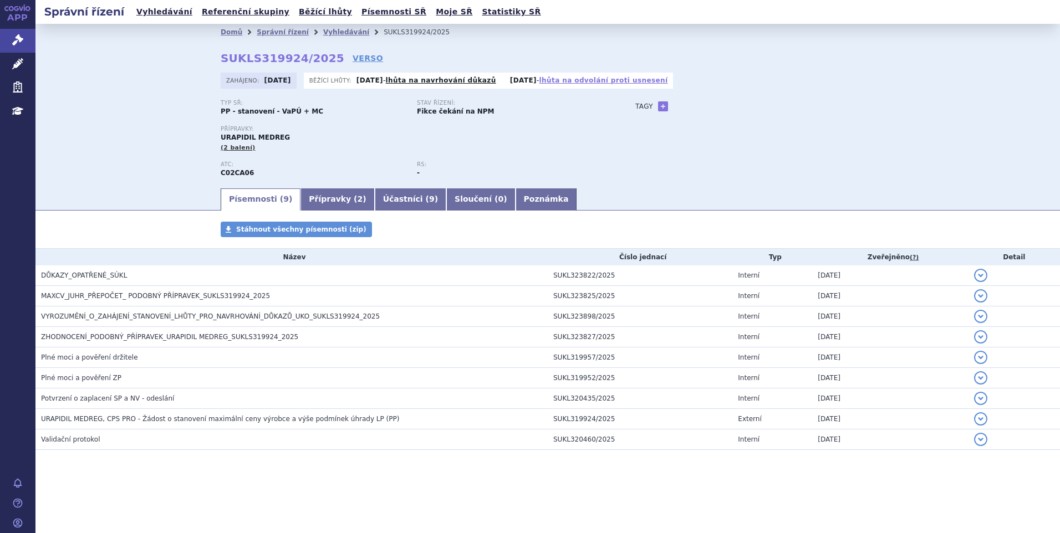
click at [564, 82] on link "lhůta na odvolání proti usnesení" at bounding box center [604, 81] width 129 height 8
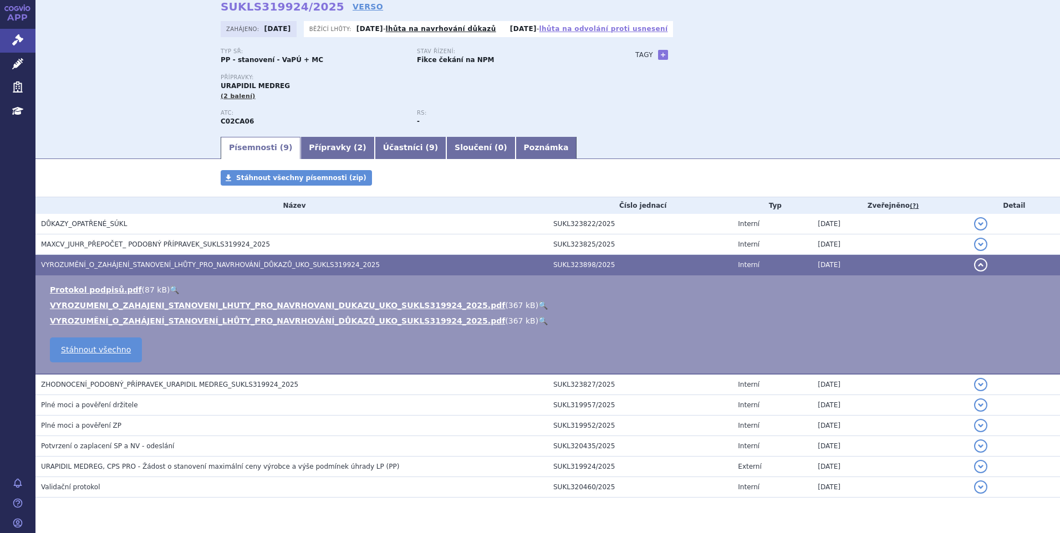
scroll to position [83, 0]
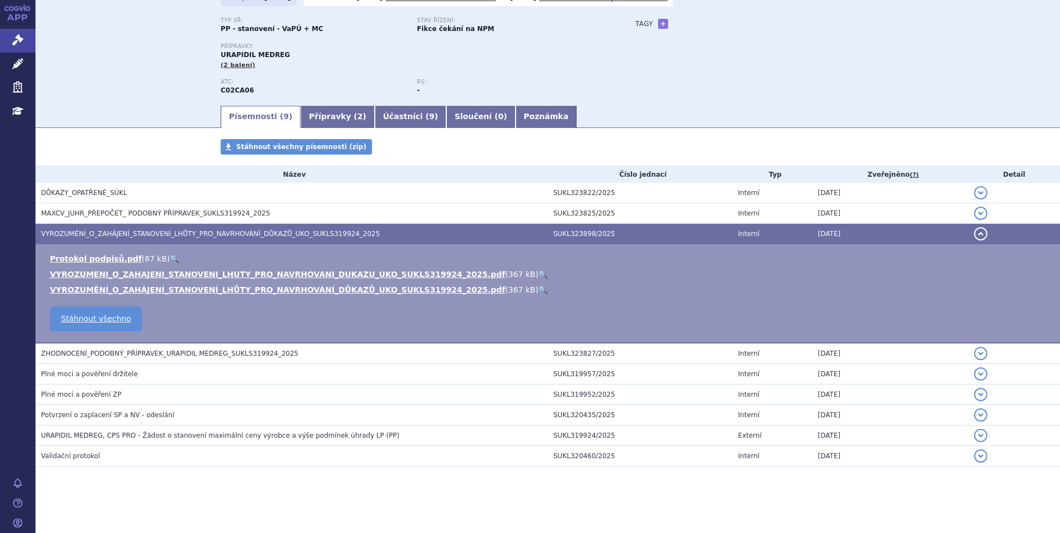
click at [974, 232] on button "detail" at bounding box center [980, 233] width 13 height 13
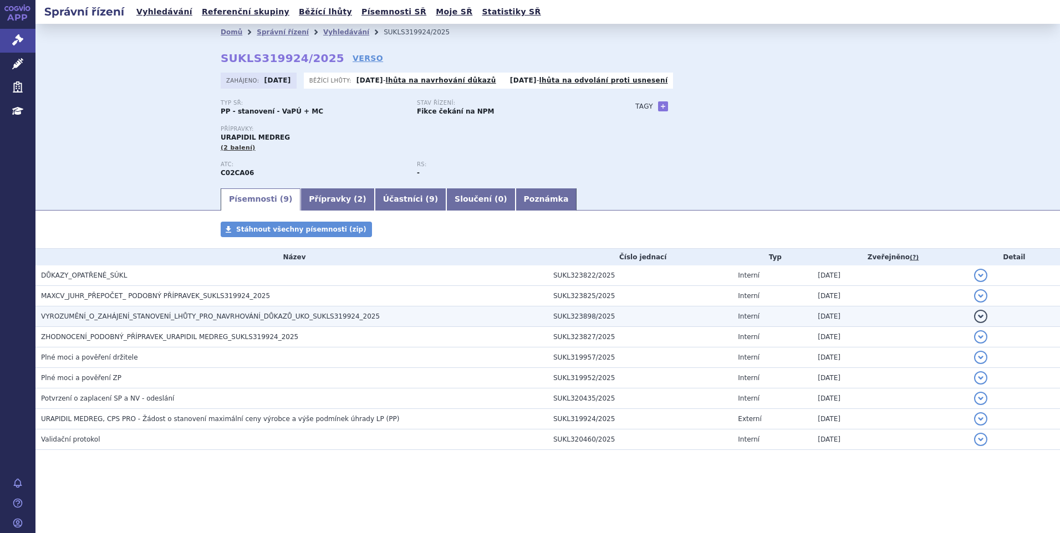
click at [455, 323] on td "VYROZUMĚNÍ_O_ZAHÁJENÍ_STANOVENÍ_LHŮTY_PRO_NAVRHOVÁNÍ_DŮKAZŮ_UKO_SUKLS319924_2025" at bounding box center [291, 317] width 512 height 21
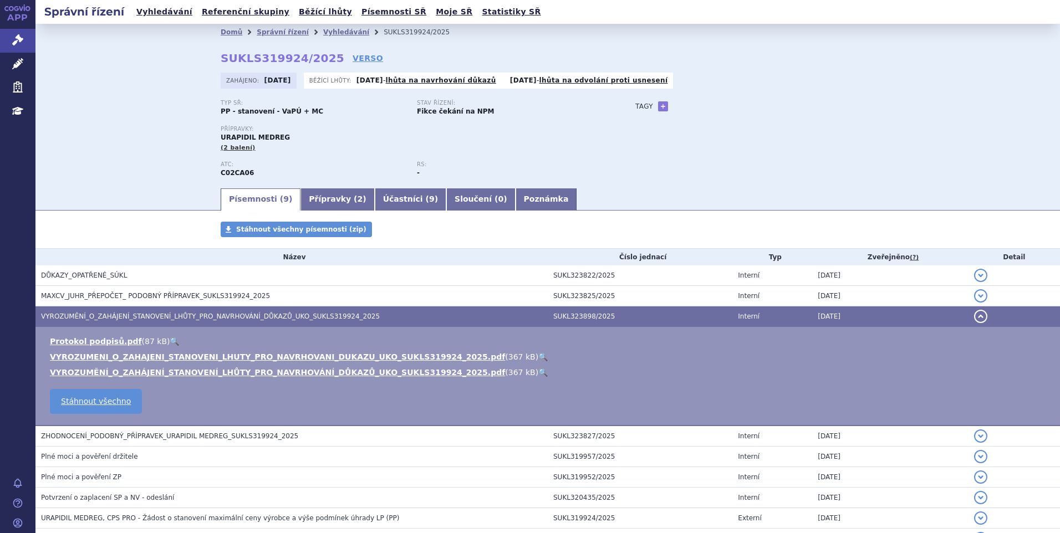
click at [538, 355] on link "🔍" at bounding box center [542, 357] width 9 height 9
click at [974, 317] on button "detail" at bounding box center [980, 316] width 13 height 13
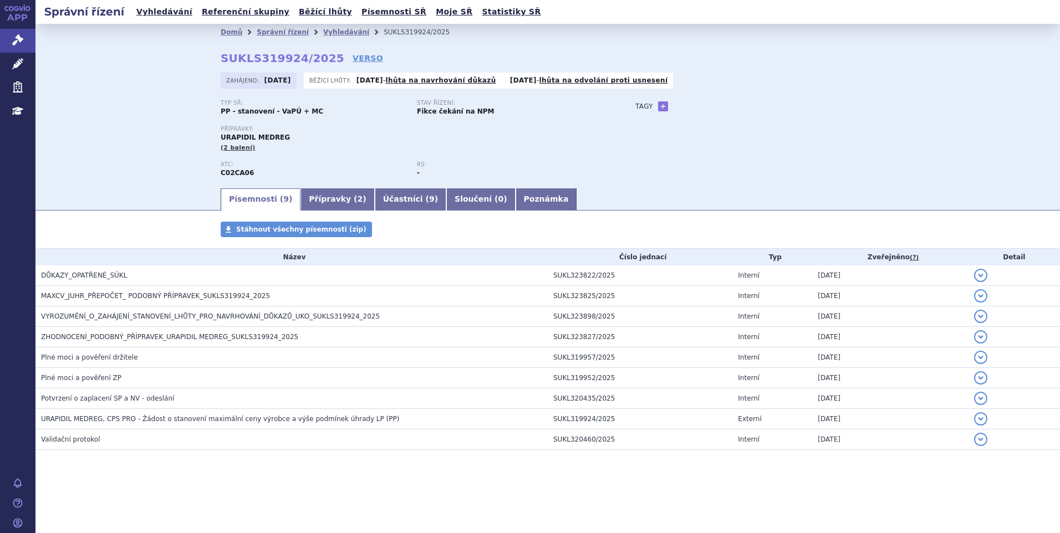
click at [798, 163] on div "Typ SŘ: PP - stanovení - VaPÚ + MC Stav řízení: Fikce čekání na NPM Přípravky: …" at bounding box center [548, 143] width 654 height 87
click at [454, 80] on link "lhůta na navrhování důkazů" at bounding box center [441, 81] width 110 height 8
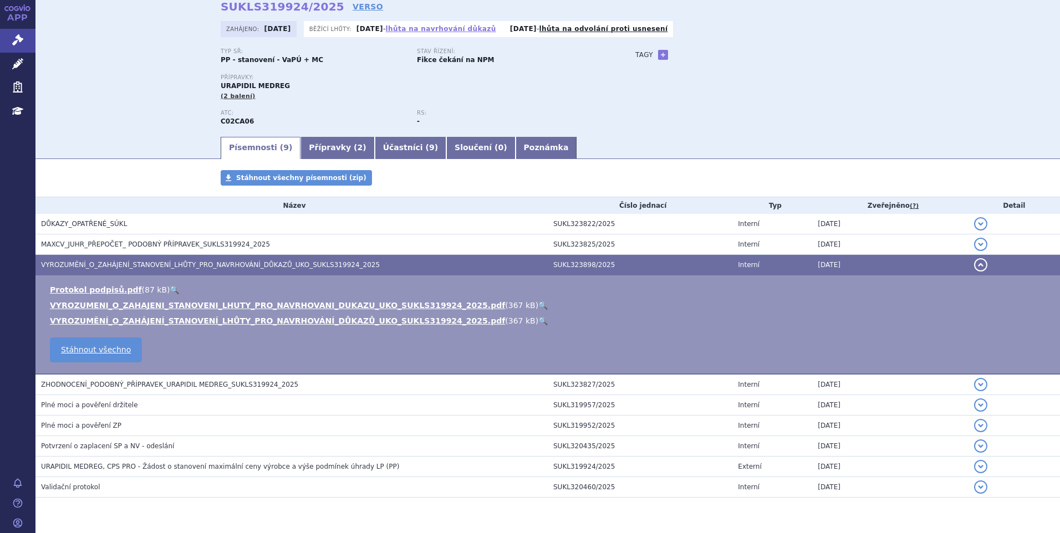
scroll to position [83, 0]
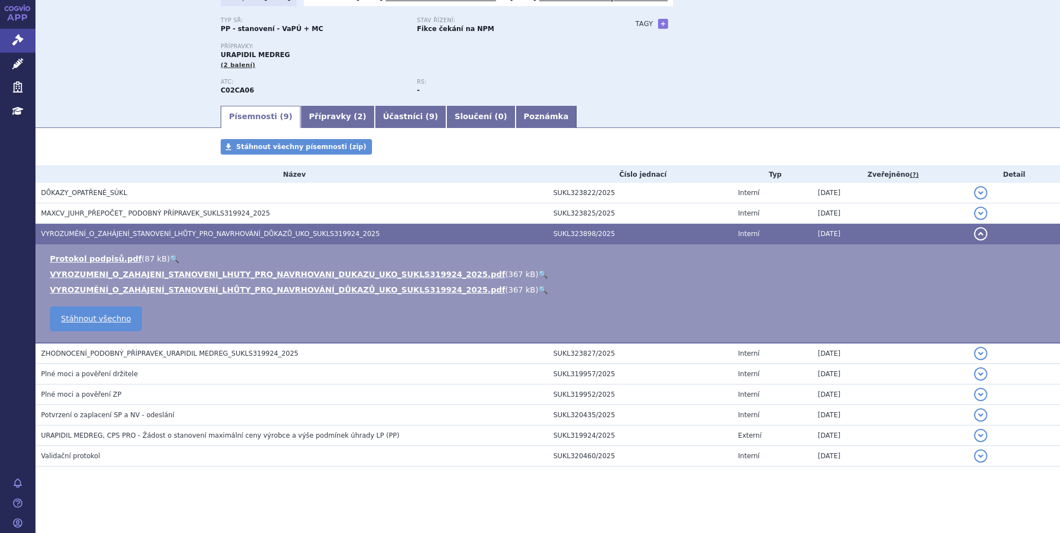
click at [538, 273] on link "🔍" at bounding box center [542, 274] width 9 height 9
click at [974, 235] on button "detail" at bounding box center [980, 233] width 13 height 13
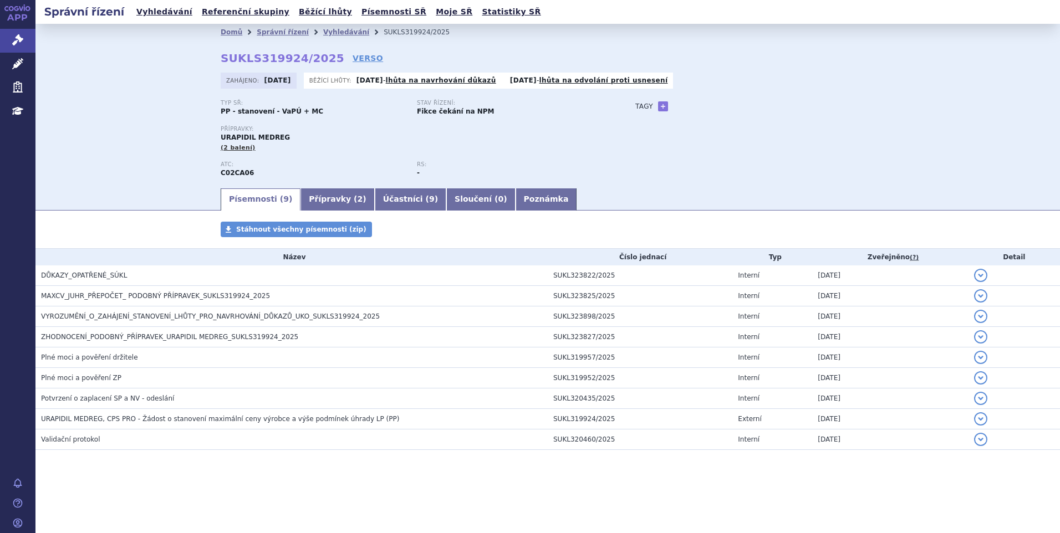
scroll to position [0, 0]
click at [424, 80] on link "lhůta na navrhování důkazů" at bounding box center [441, 81] width 110 height 8
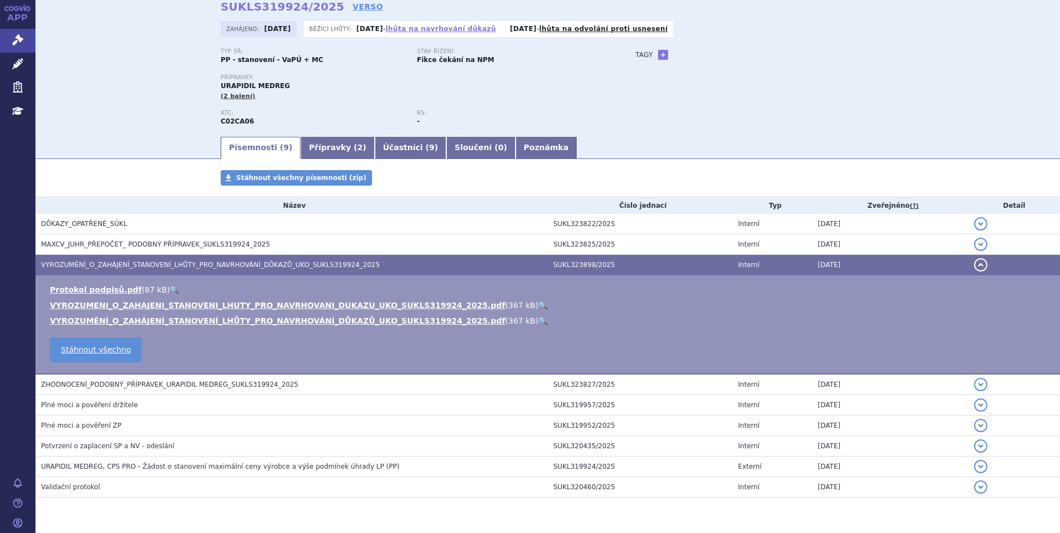
scroll to position [83, 0]
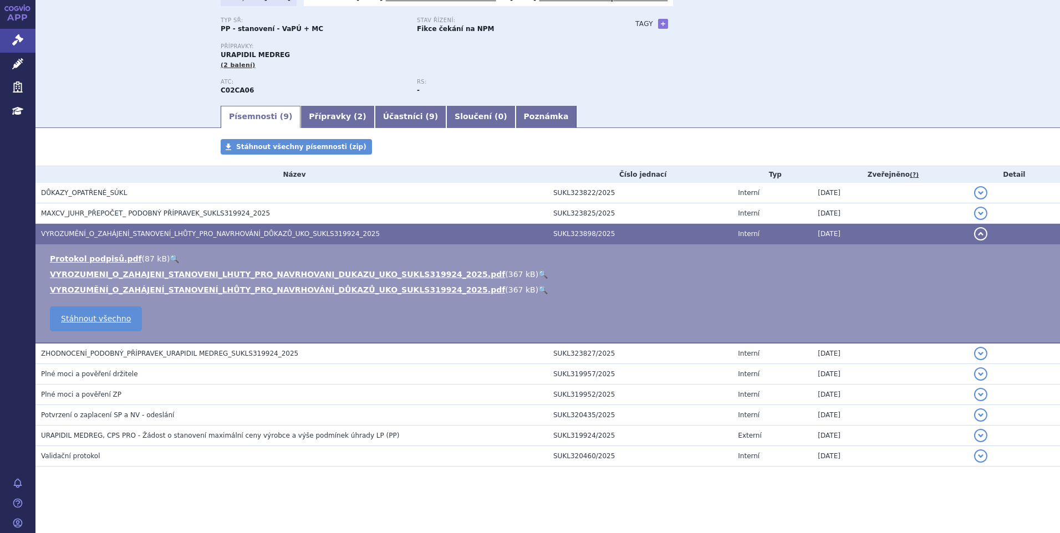
click at [974, 233] on button "detail" at bounding box center [980, 233] width 13 height 13
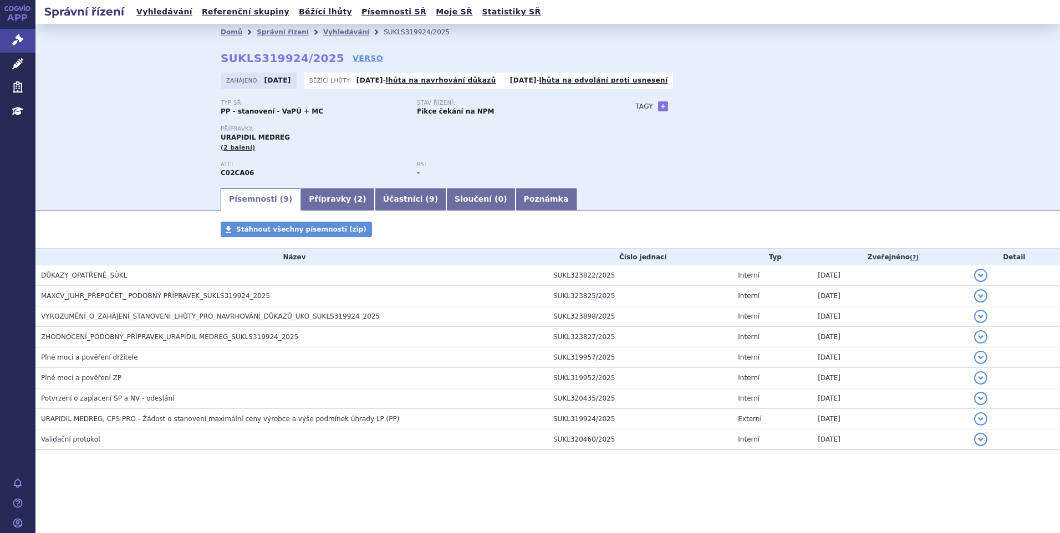
scroll to position [0, 0]
click at [587, 78] on link "lhůta na odvolání proti usnesení" at bounding box center [604, 81] width 129 height 8
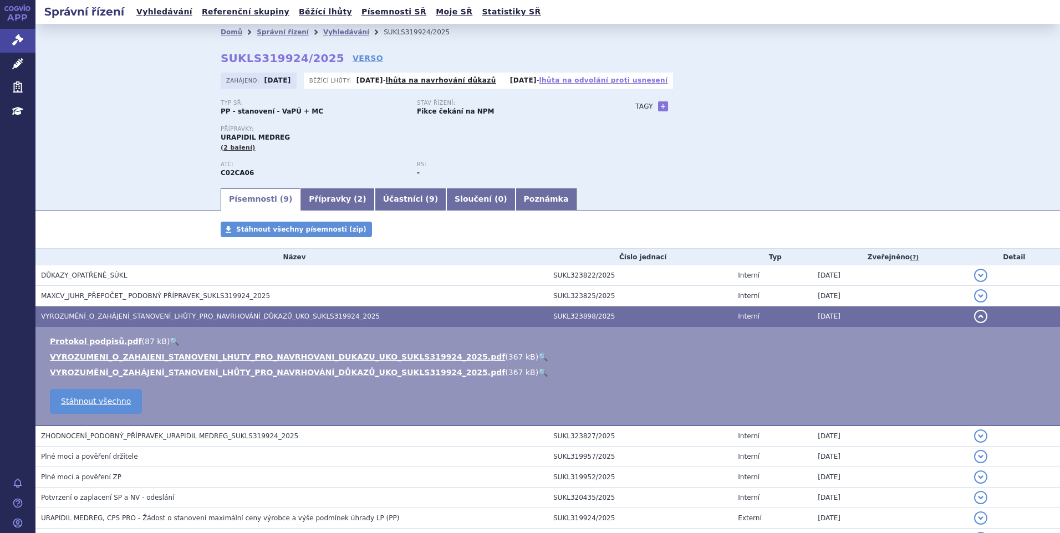
scroll to position [83, 0]
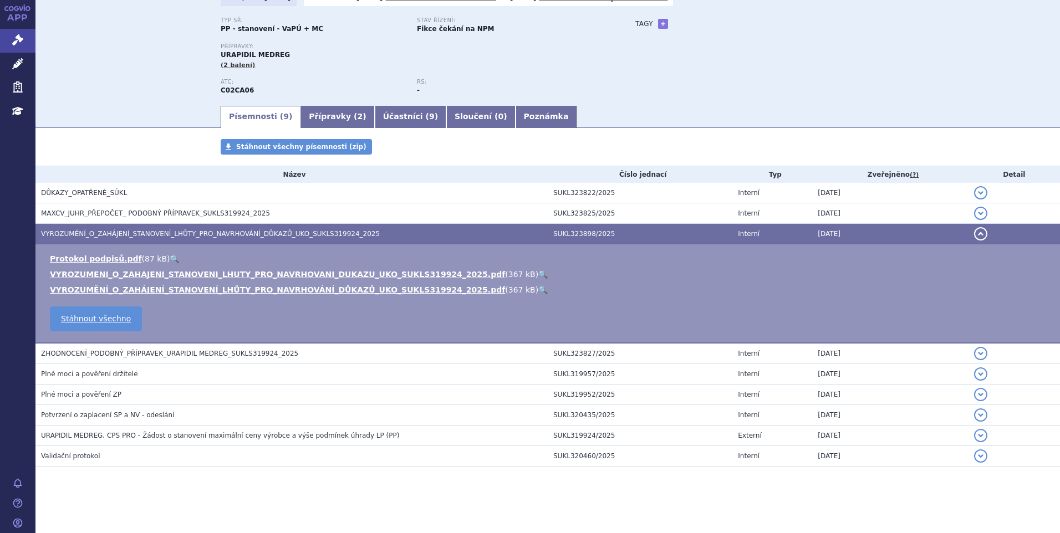
click at [974, 233] on button "detail" at bounding box center [980, 233] width 13 height 13
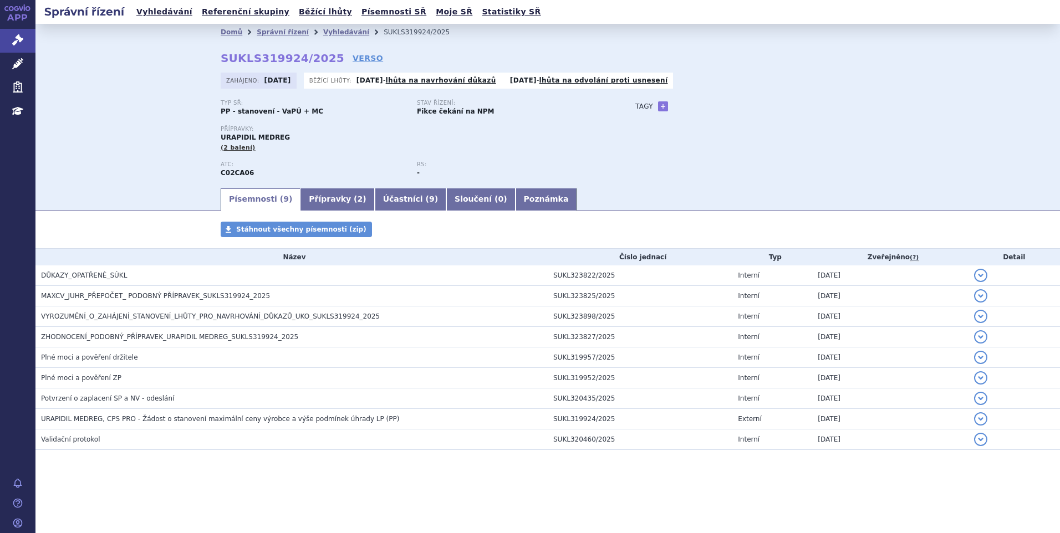
click at [807, 170] on div "Typ SŘ: PP - stanovení - VaPÚ + MC Stav řízení: Fikce čekání na NPM Přípravky: …" at bounding box center [548, 143] width 654 height 87
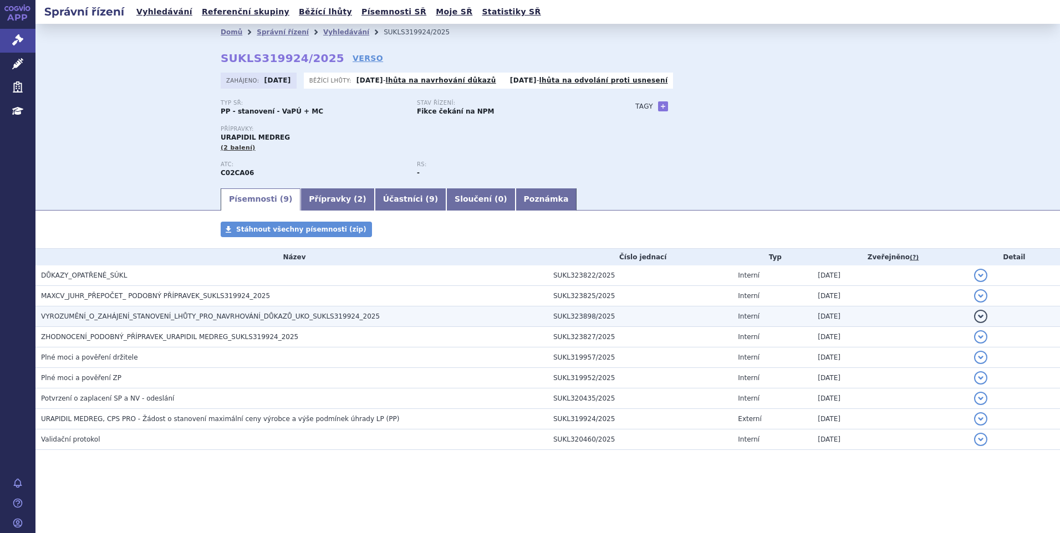
click at [204, 316] on span "VYROZUMĚNÍ_O_ZAHÁJENÍ_STANOVENÍ_LHŮTY_PRO_NAVRHOVÁNÍ_DŮKAZŮ_UKO_SUKLS319924_2025" at bounding box center [210, 317] width 339 height 8
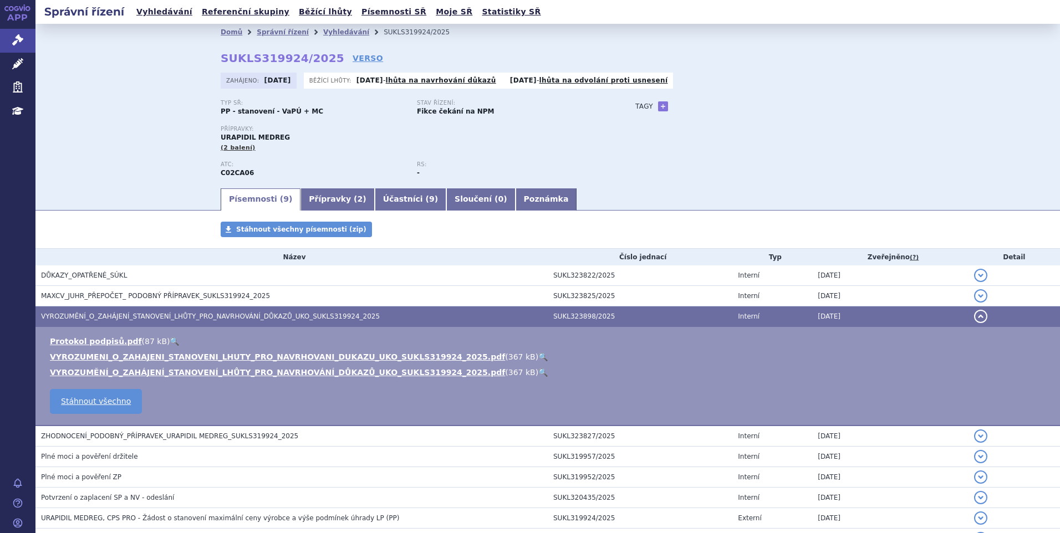
click at [538, 357] on link "🔍" at bounding box center [542, 357] width 9 height 9
click at [974, 313] on button "detail" at bounding box center [980, 316] width 13 height 13
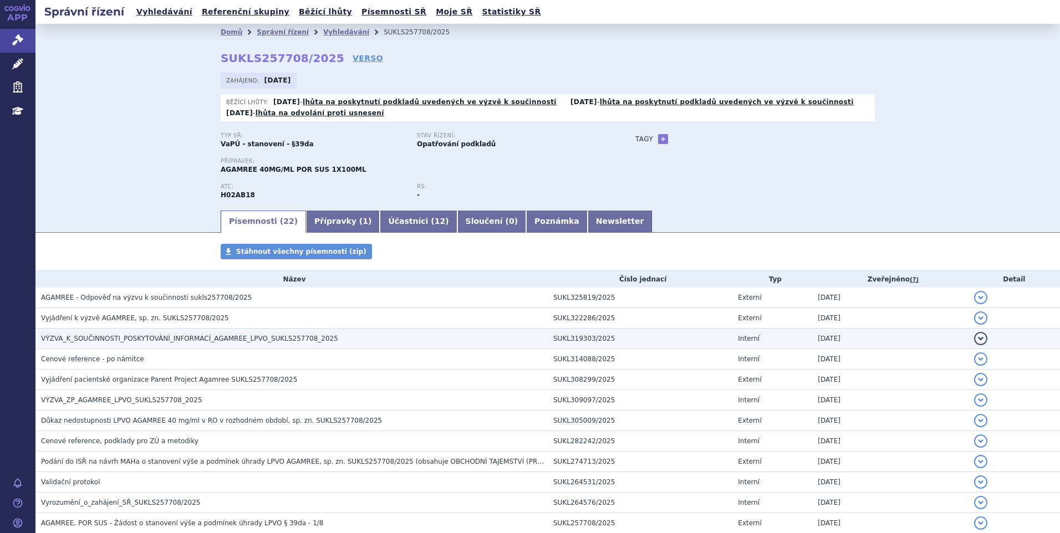
click at [209, 335] on span "VÝZVA_K_SOUČINNOSTI_POSKYTOVÁNÍ_INFORMACÍ_AGAMREE_LPVO_SUKLS257708_2025" at bounding box center [189, 339] width 297 height 8
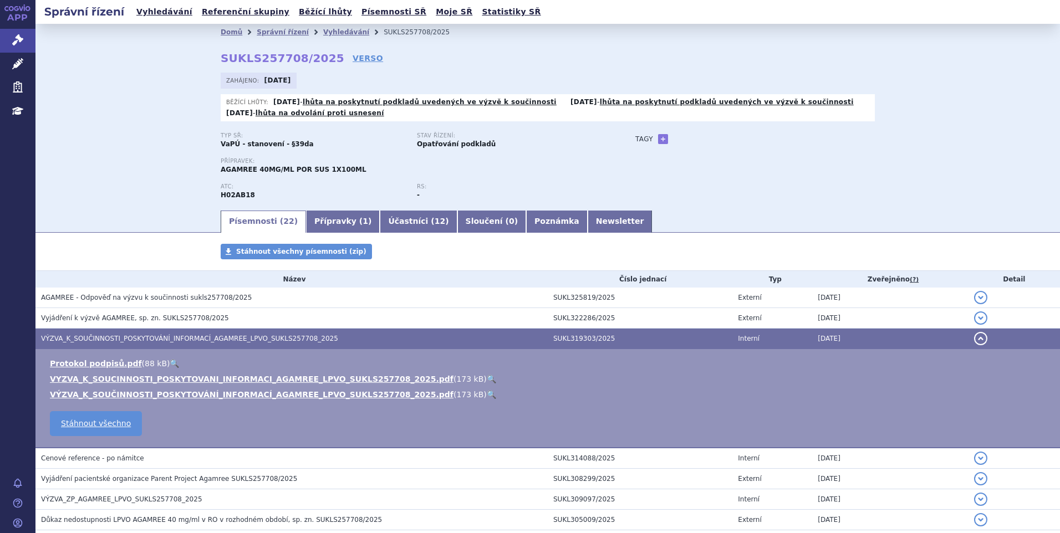
click at [487, 379] on link "🔍" at bounding box center [491, 379] width 9 height 9
click at [714, 215] on ul "Písemnosti ( 22 ) Přípravky ( 1 ) Účastníci ( 12 ) Sloučení ( 0 ) Poznámka News…" at bounding box center [548, 221] width 654 height 23
click at [974, 338] on button "detail" at bounding box center [980, 338] width 13 height 13
